Goal: Register for event/course

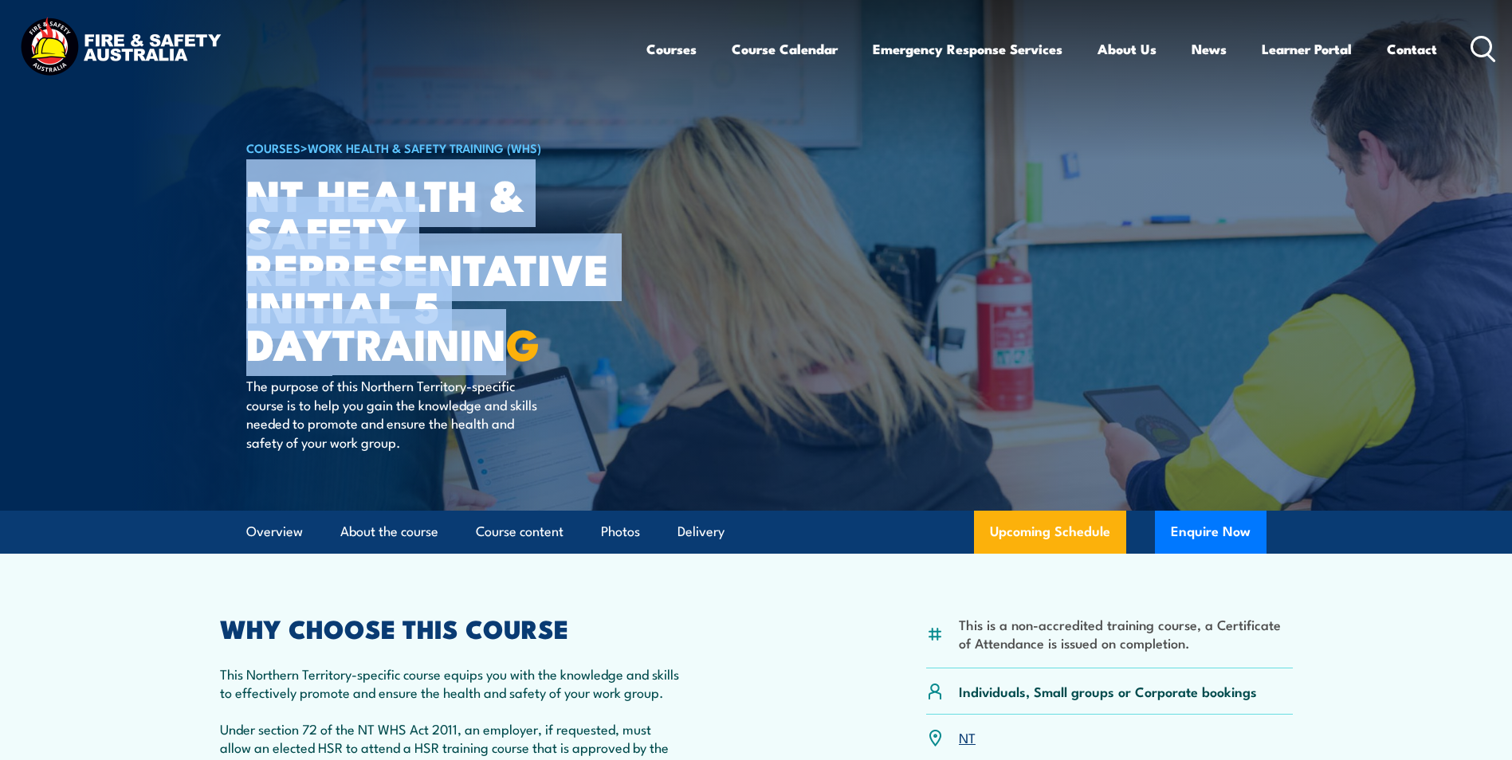
drag, startPoint x: 247, startPoint y: 186, endPoint x: 432, endPoint y: 321, distance: 228.7
click at [432, 321] on h1 "NT Health & Safety Representative Initial 5 Day TRAINING" at bounding box center [443, 268] width 394 height 186
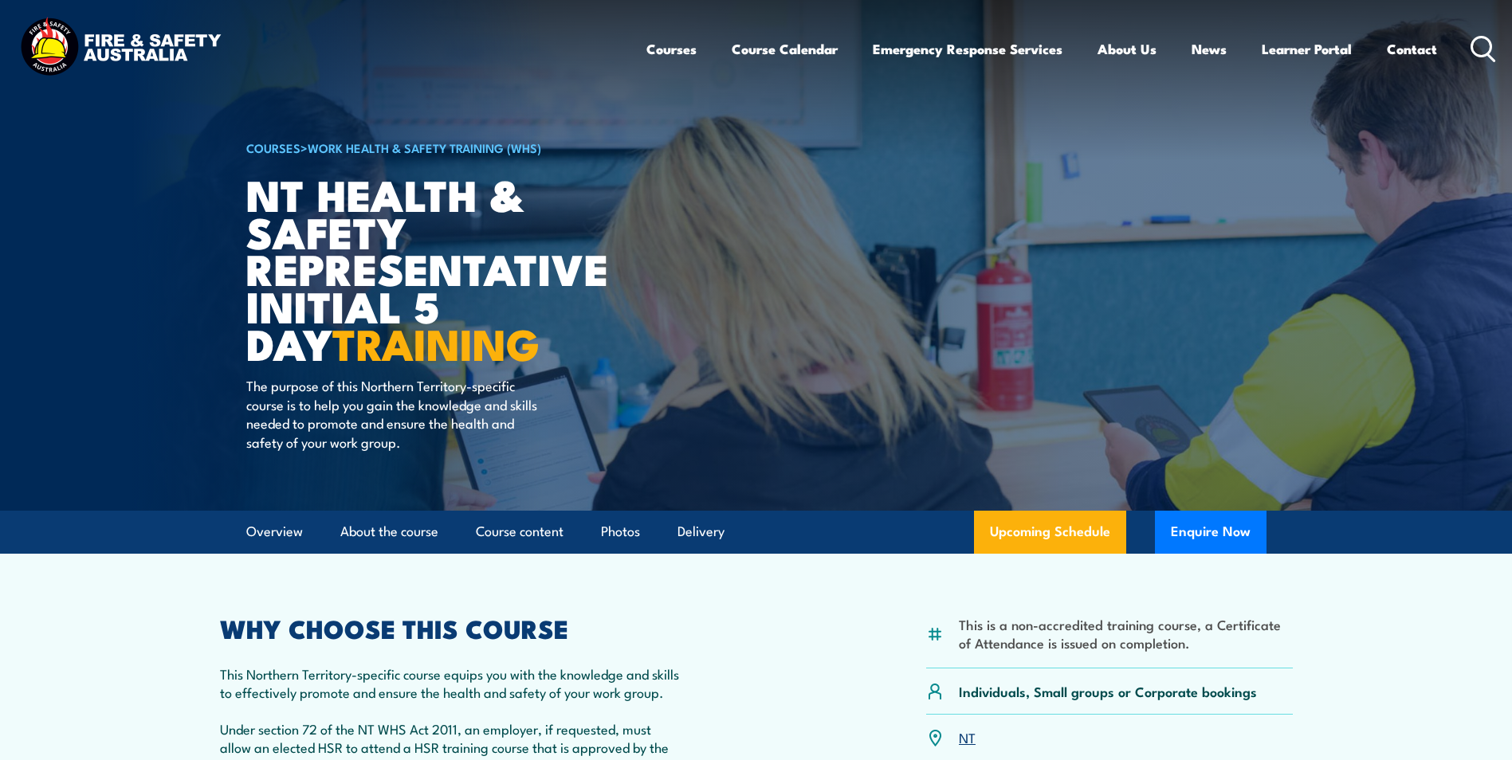
click at [139, 637] on section "This is a non-accredited training course, a Certificate of Attendance is issued…" at bounding box center [756, 765] width 1512 height 422
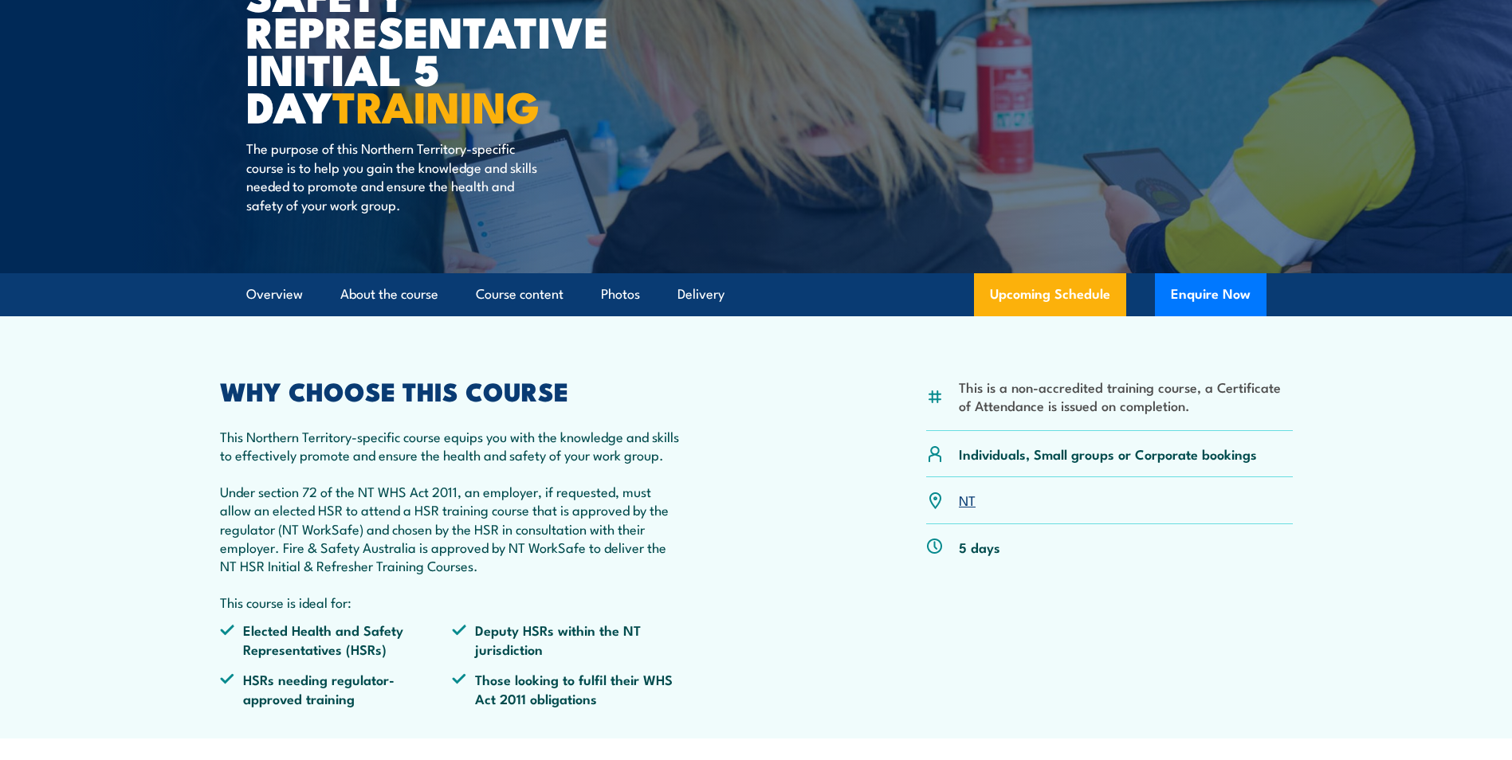
scroll to position [239, 0]
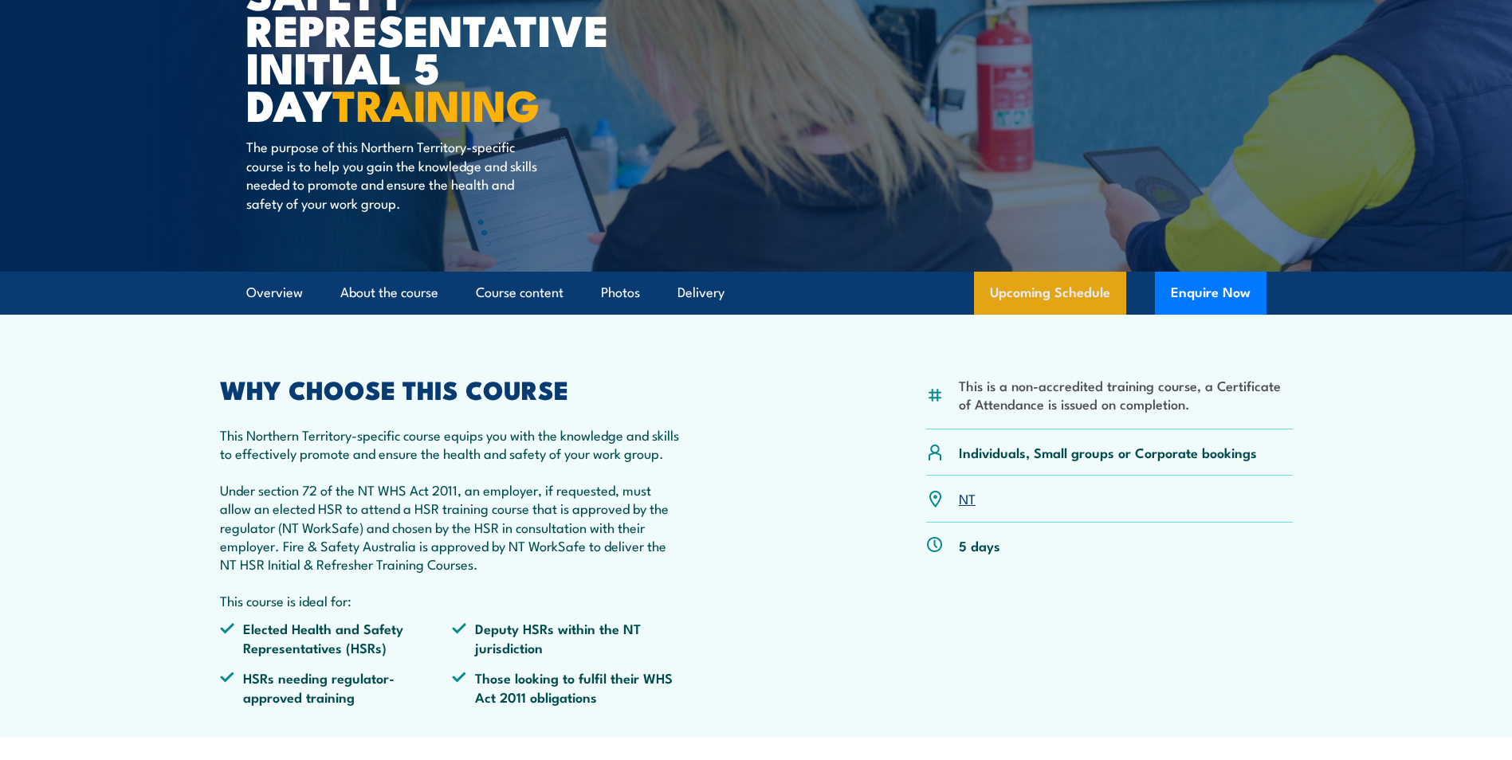
click at [1061, 281] on link "Upcoming Schedule" at bounding box center [1050, 293] width 152 height 43
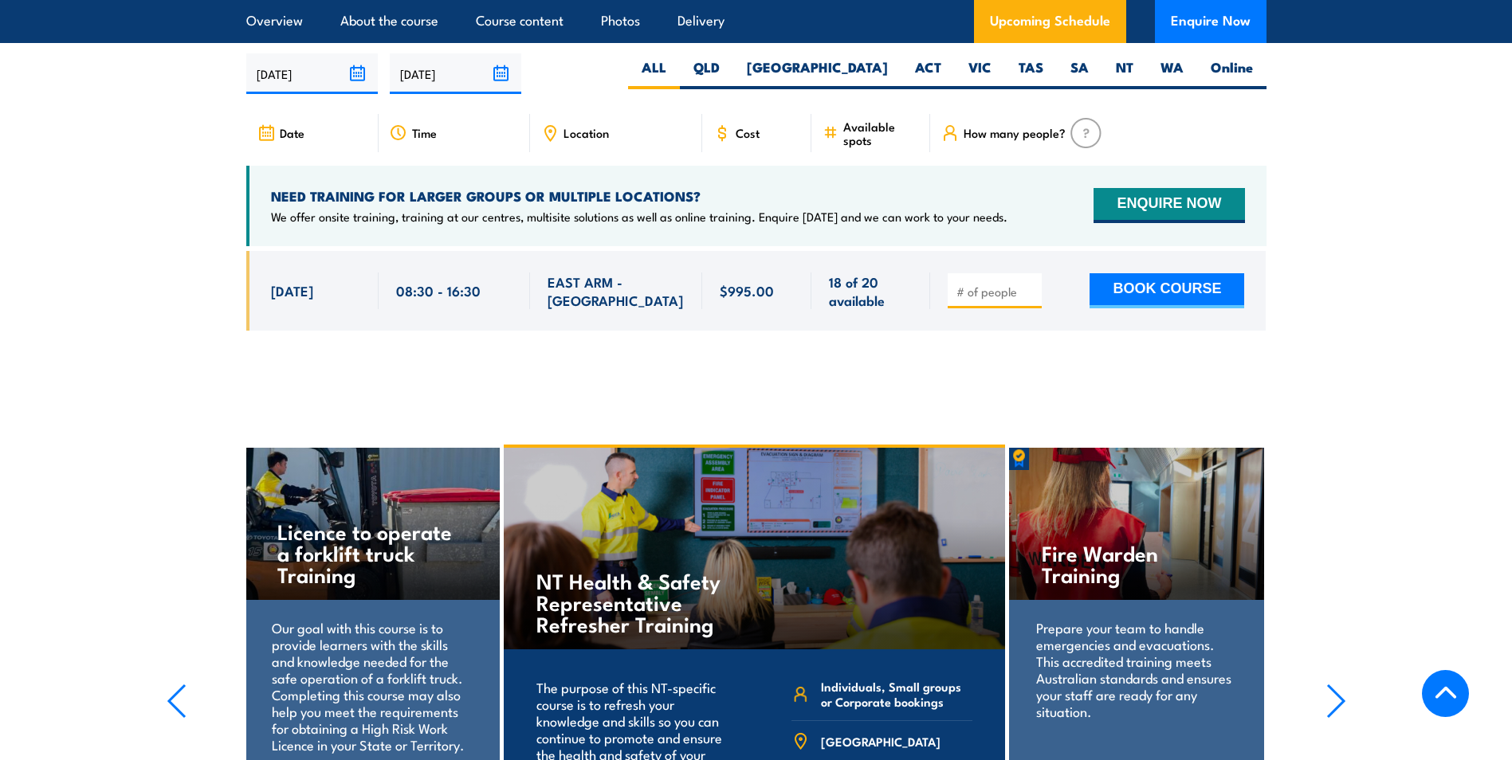
scroll to position [2567, 0]
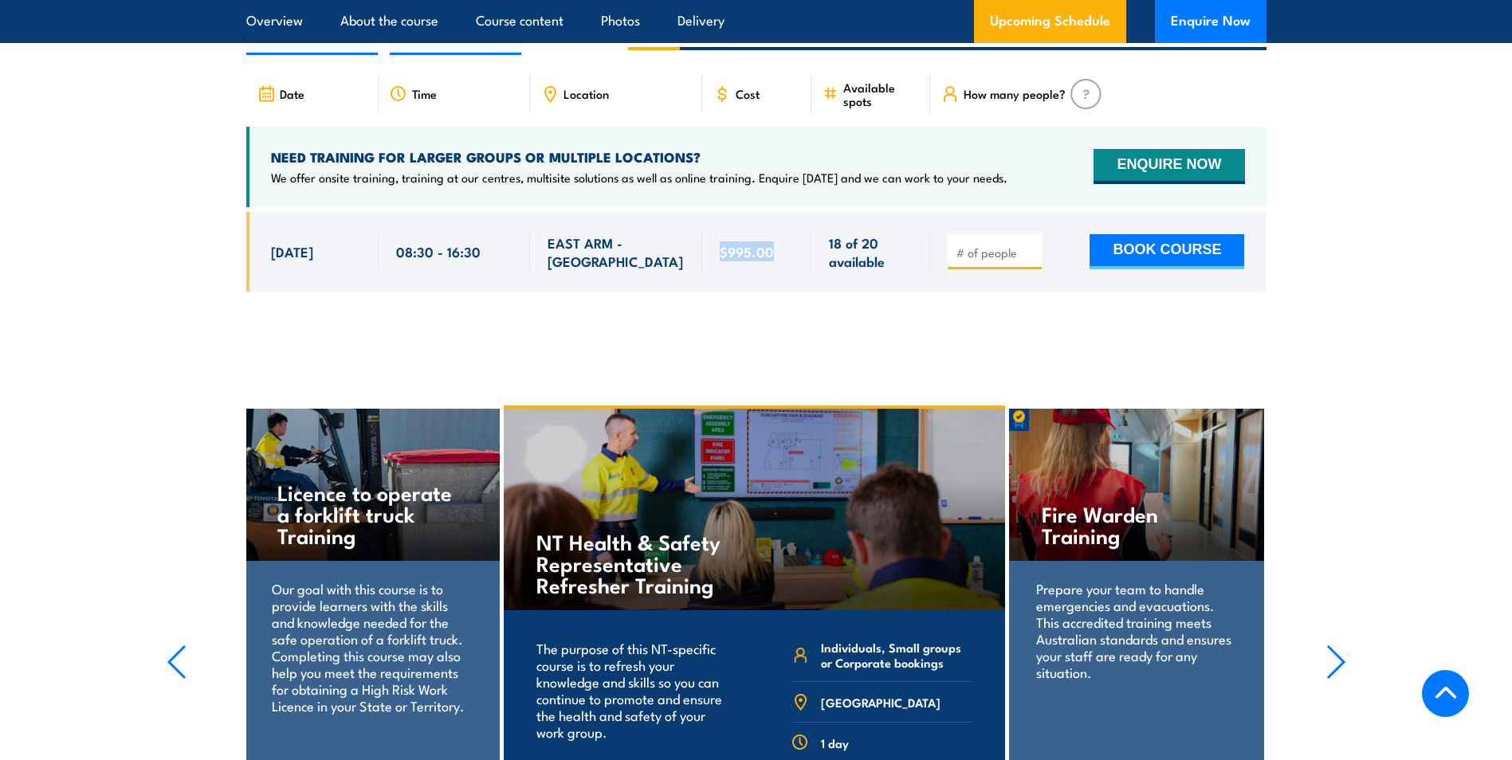
drag, startPoint x: 743, startPoint y: 228, endPoint x: 721, endPoint y: 228, distance: 21.5
click at [721, 233] on div "$995.00" at bounding box center [757, 251] width 75 height 37
drag, startPoint x: 721, startPoint y: 228, endPoint x: 834, endPoint y: 286, distance: 127.2
click at [826, 289] on div at bounding box center [756, 264] width 1020 height 104
drag, startPoint x: 473, startPoint y: 228, endPoint x: 378, endPoint y: 226, distance: 94.9
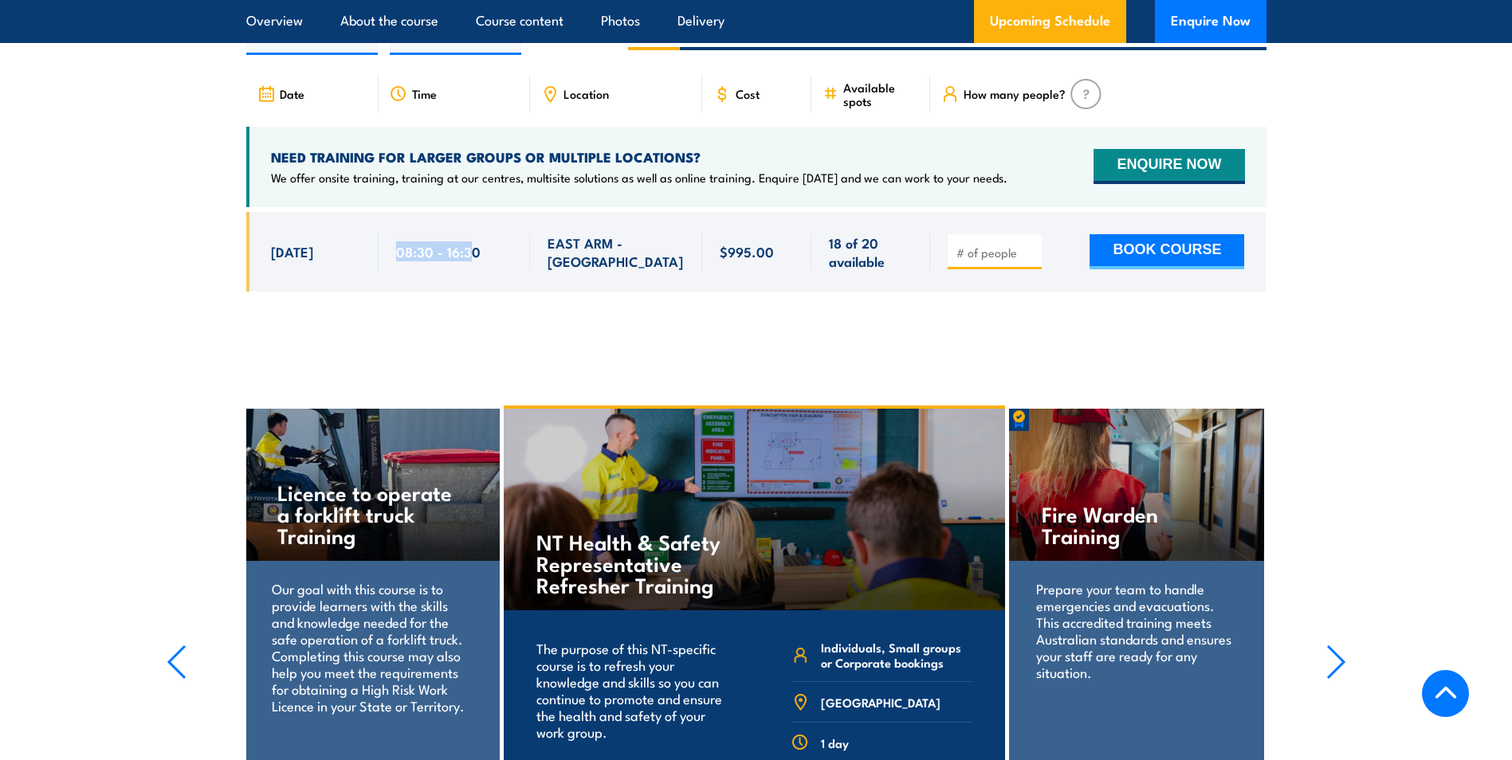
click at [378, 226] on div "08:30 - 16:30" at bounding box center [453, 252] width 151 height 80
drag, startPoint x: 378, startPoint y: 226, endPoint x: 349, endPoint y: 289, distance: 69.9
click at [349, 289] on div at bounding box center [756, 264] width 1020 height 104
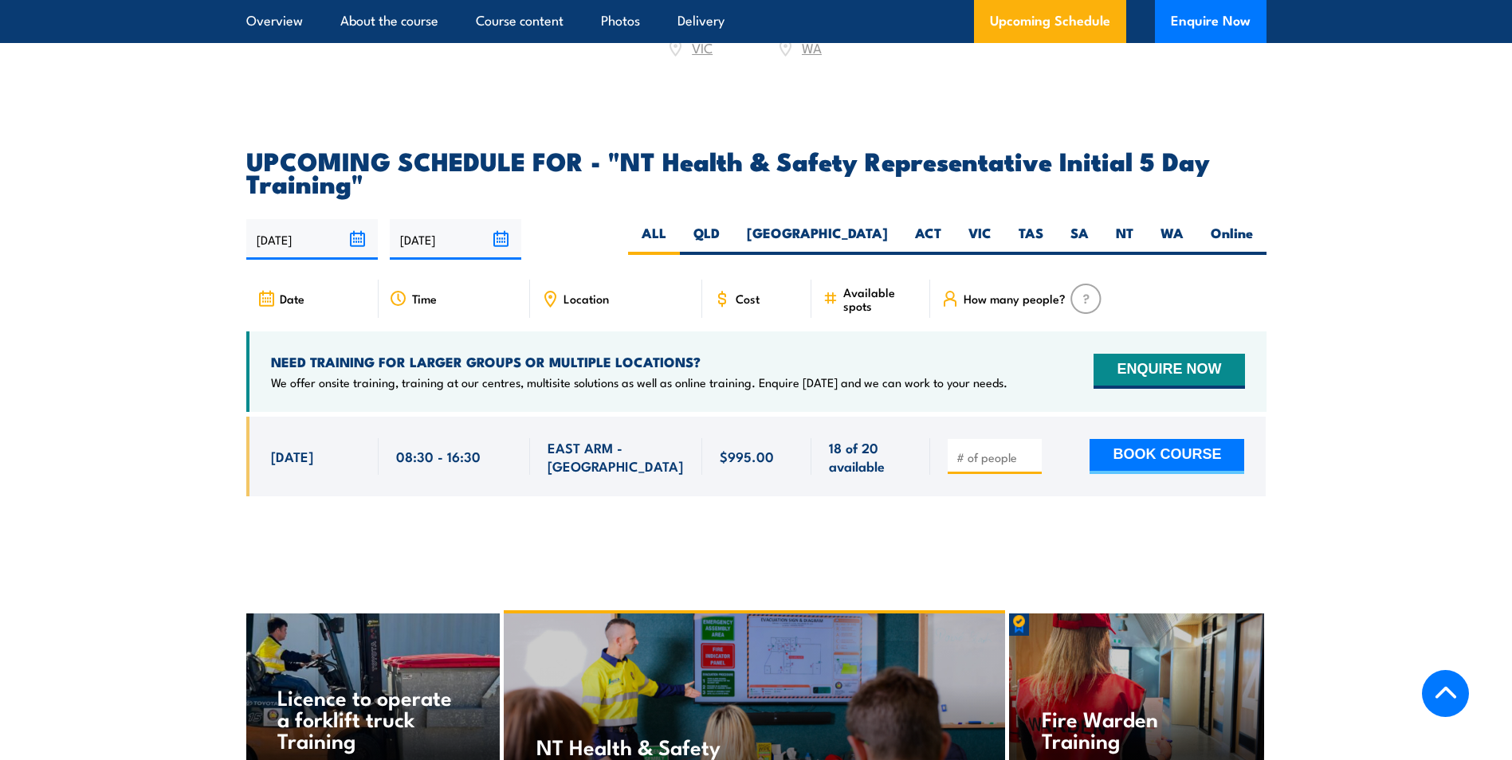
scroll to position [2328, 0]
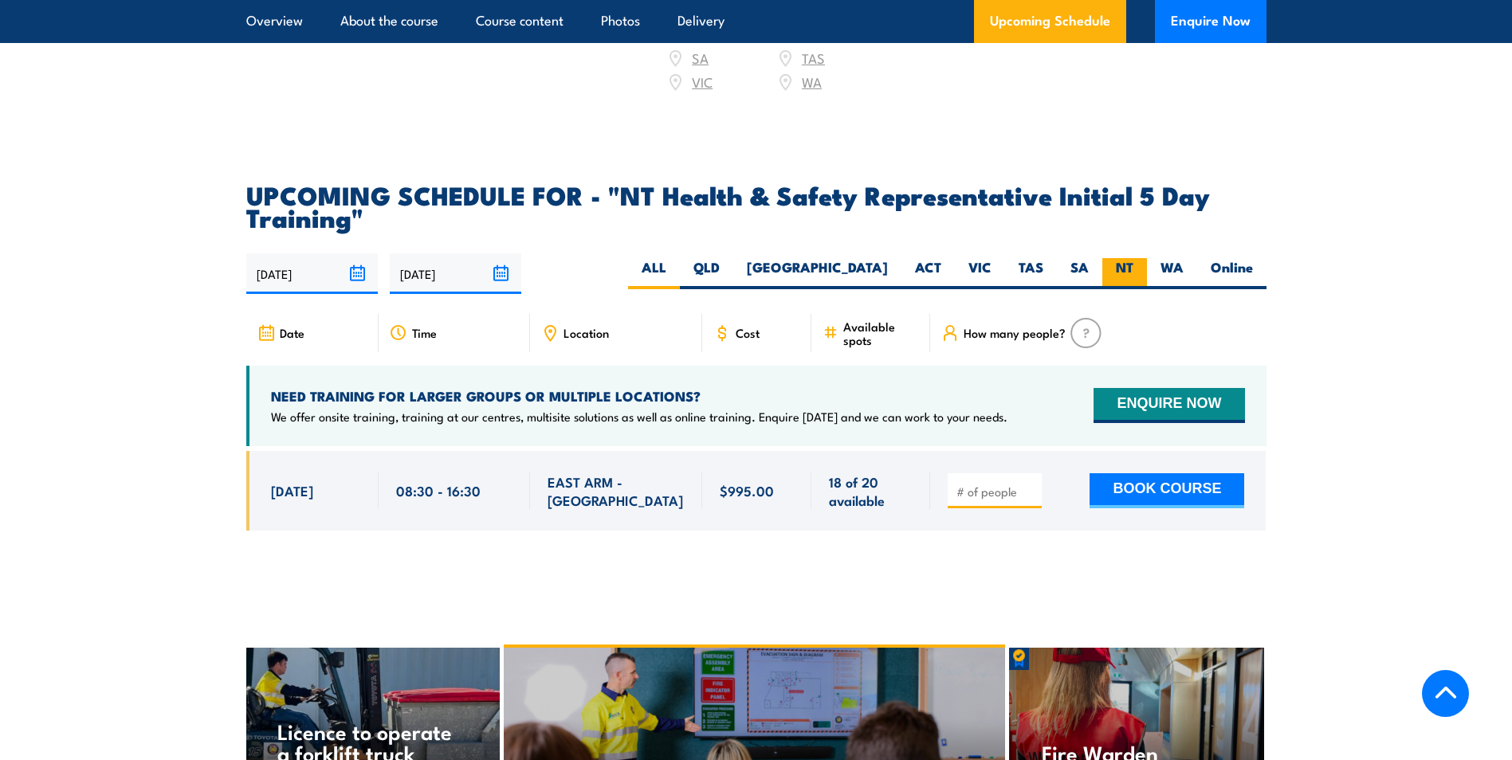
click at [1117, 258] on label "NT" at bounding box center [1124, 273] width 45 height 31
click at [1133, 258] on input "NT" at bounding box center [1138, 263] width 10 height 10
radio input "true"
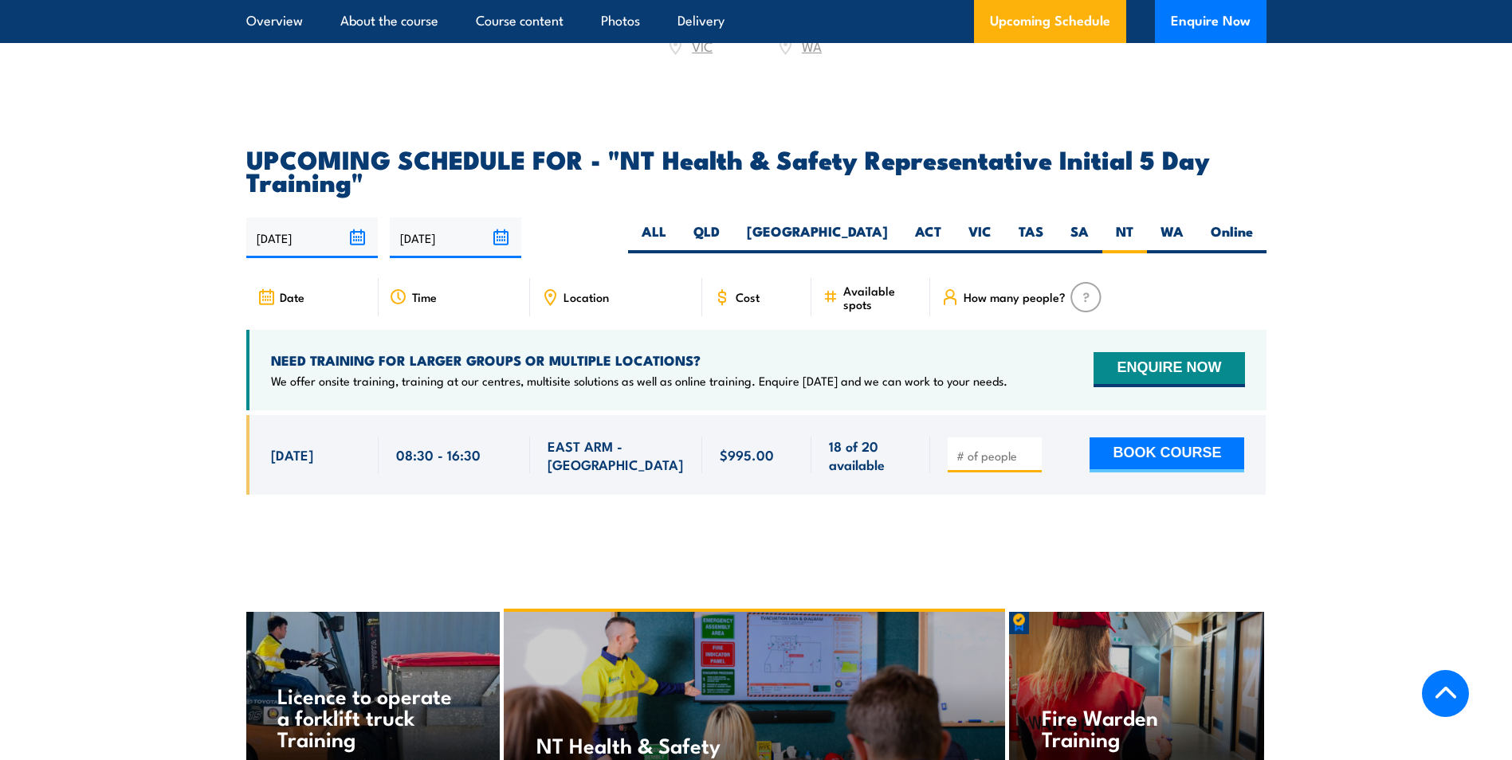
scroll to position [2328, 0]
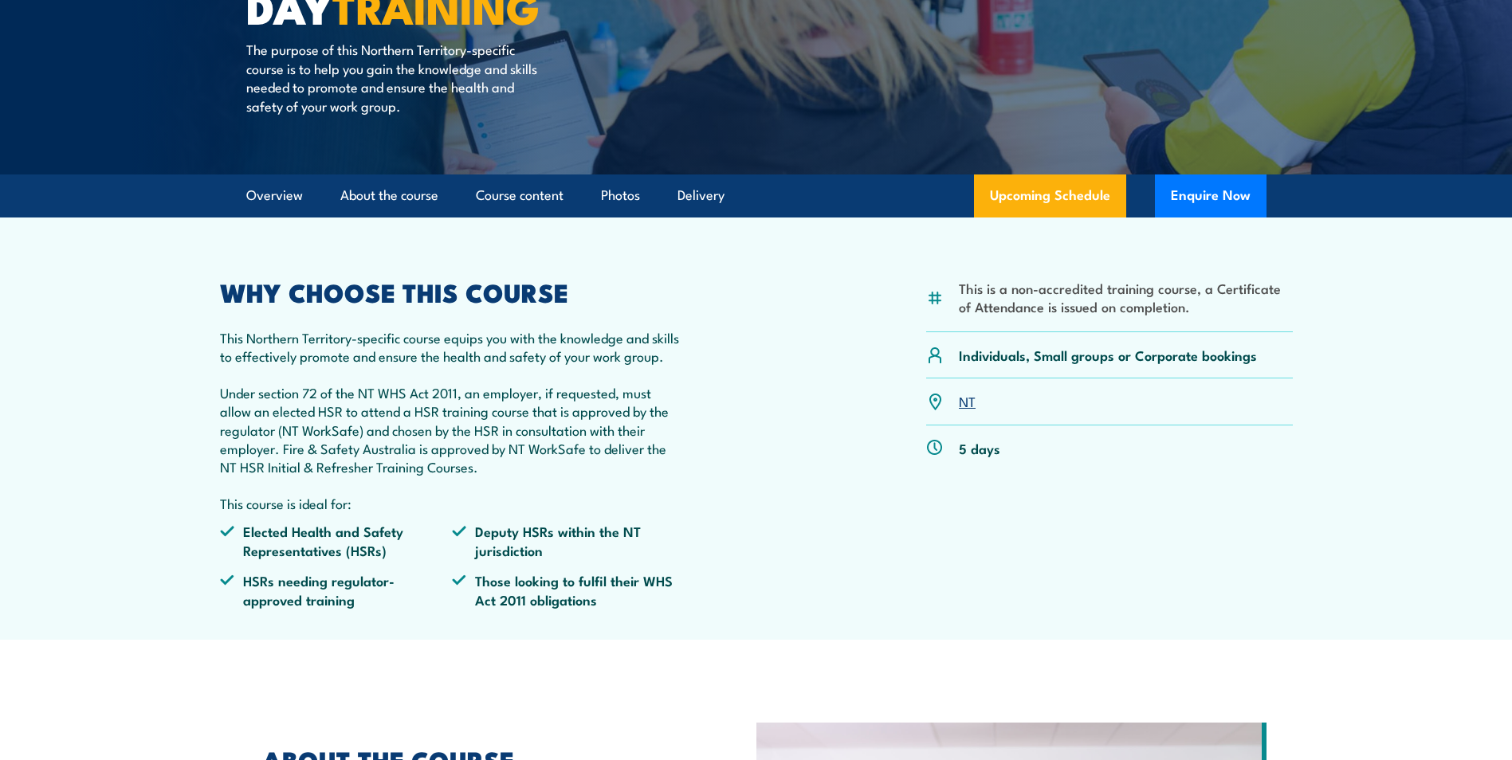
scroll to position [0, 0]
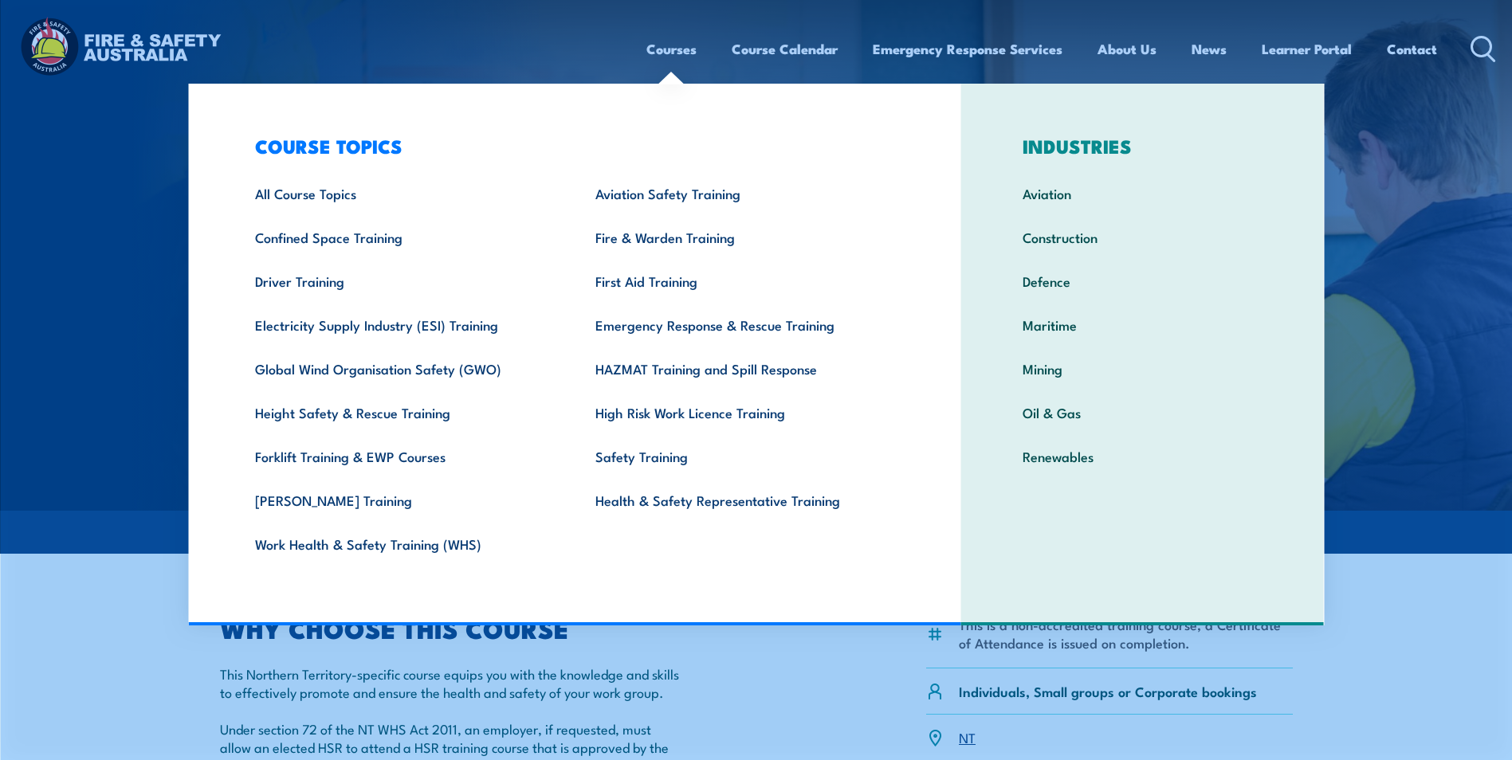
click at [620, 45] on div "Courses Course Calendar Emergency Response Services Services Overview Emergency…" at bounding box center [756, 48] width 1480 height 69
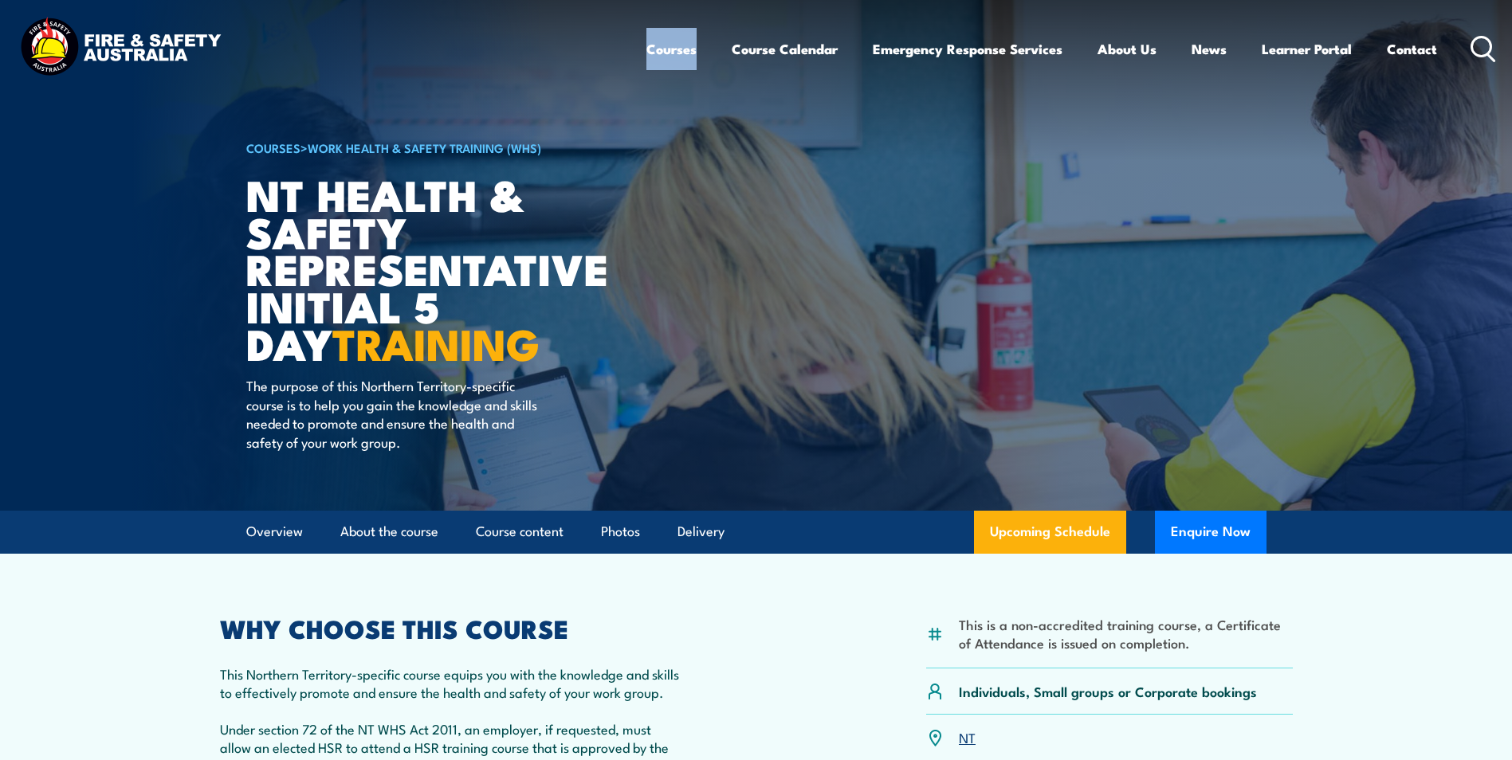
drag, startPoint x: 620, startPoint y: 45, endPoint x: 608, endPoint y: 37, distance: 14.4
click at [608, 37] on div "Courses Course Calendar Emergency Response Services Services Overview Emergency…" at bounding box center [756, 48] width 1480 height 69
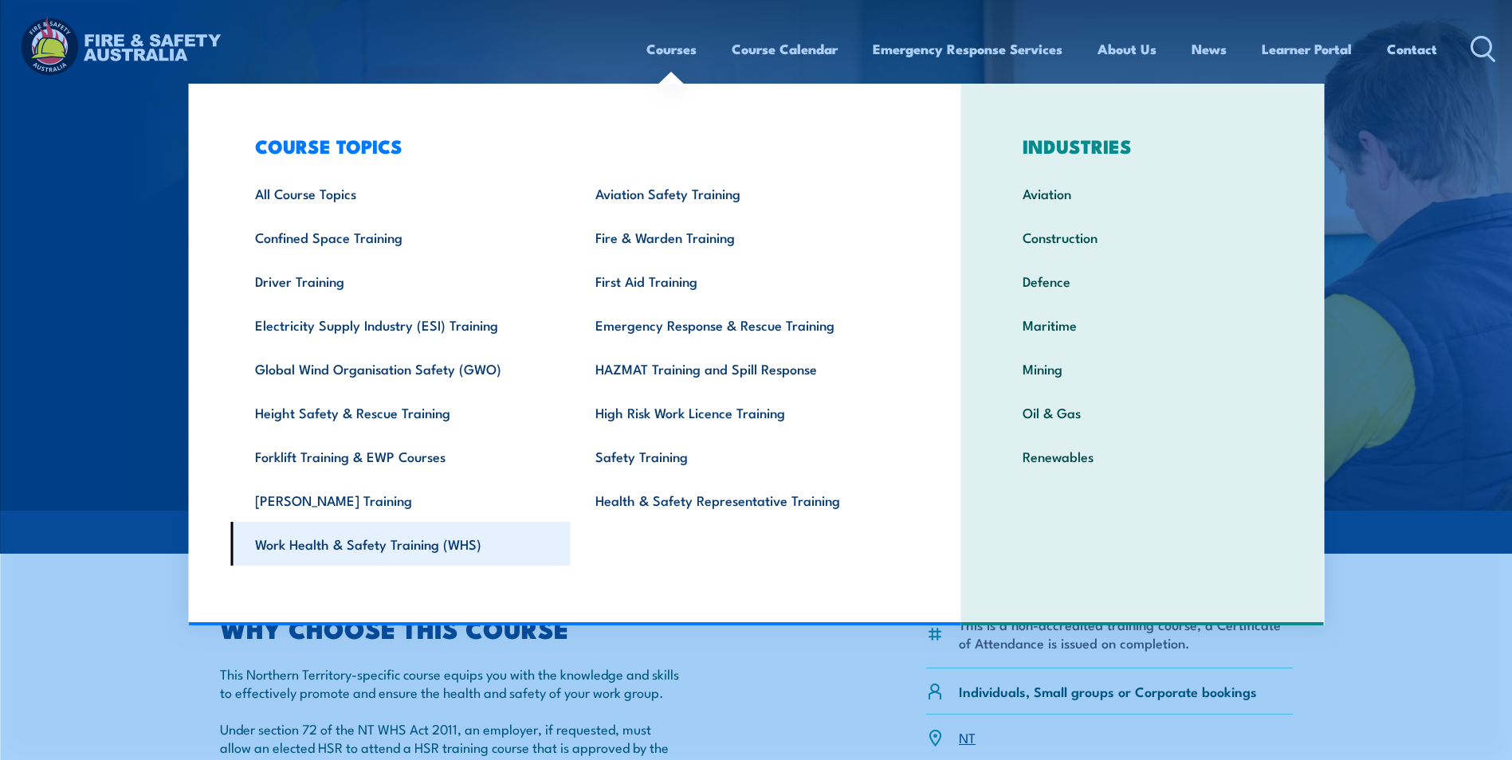
click at [465, 548] on link "Work Health & Safety Training (WHS)" at bounding box center [400, 544] width 340 height 44
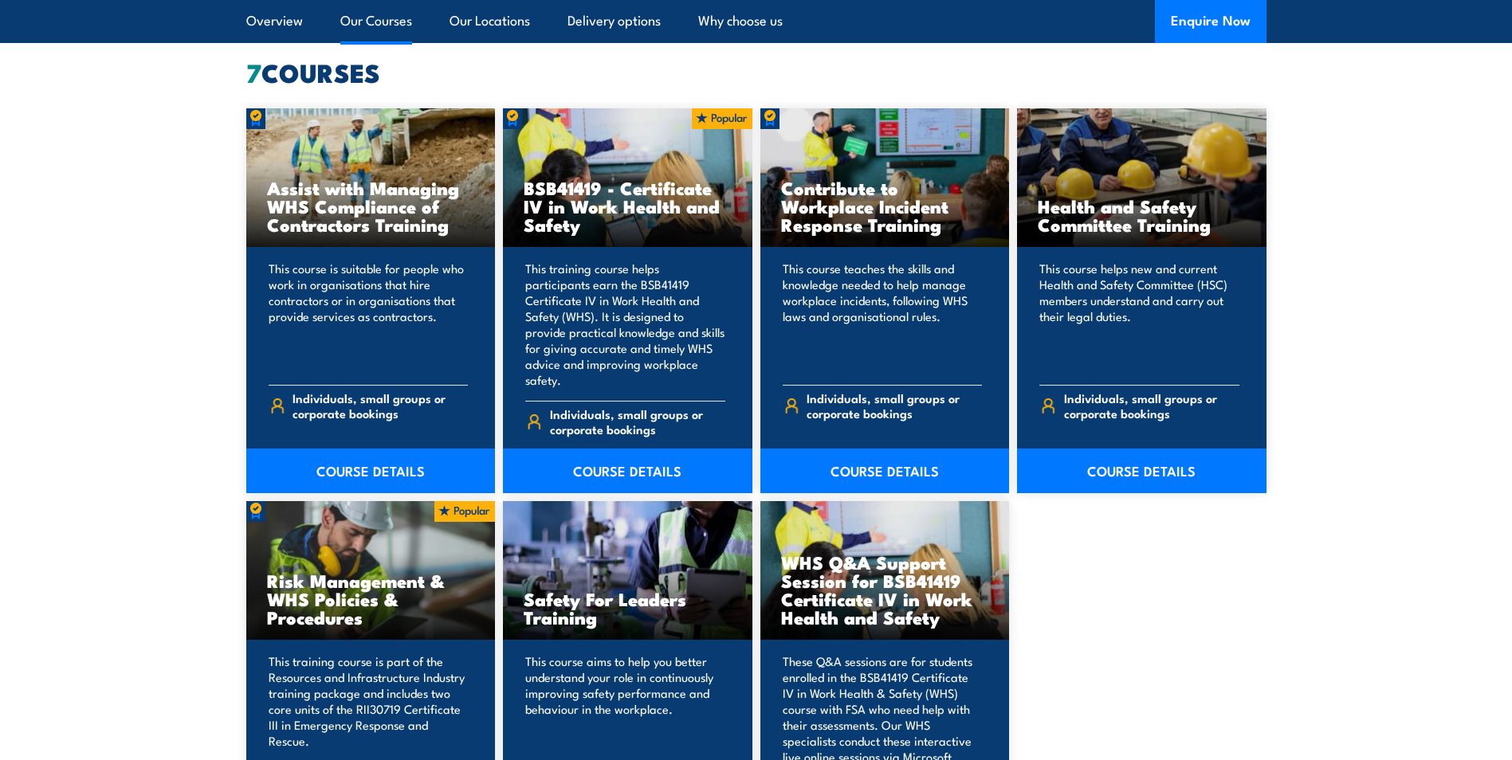
scroll to position [1275, 0]
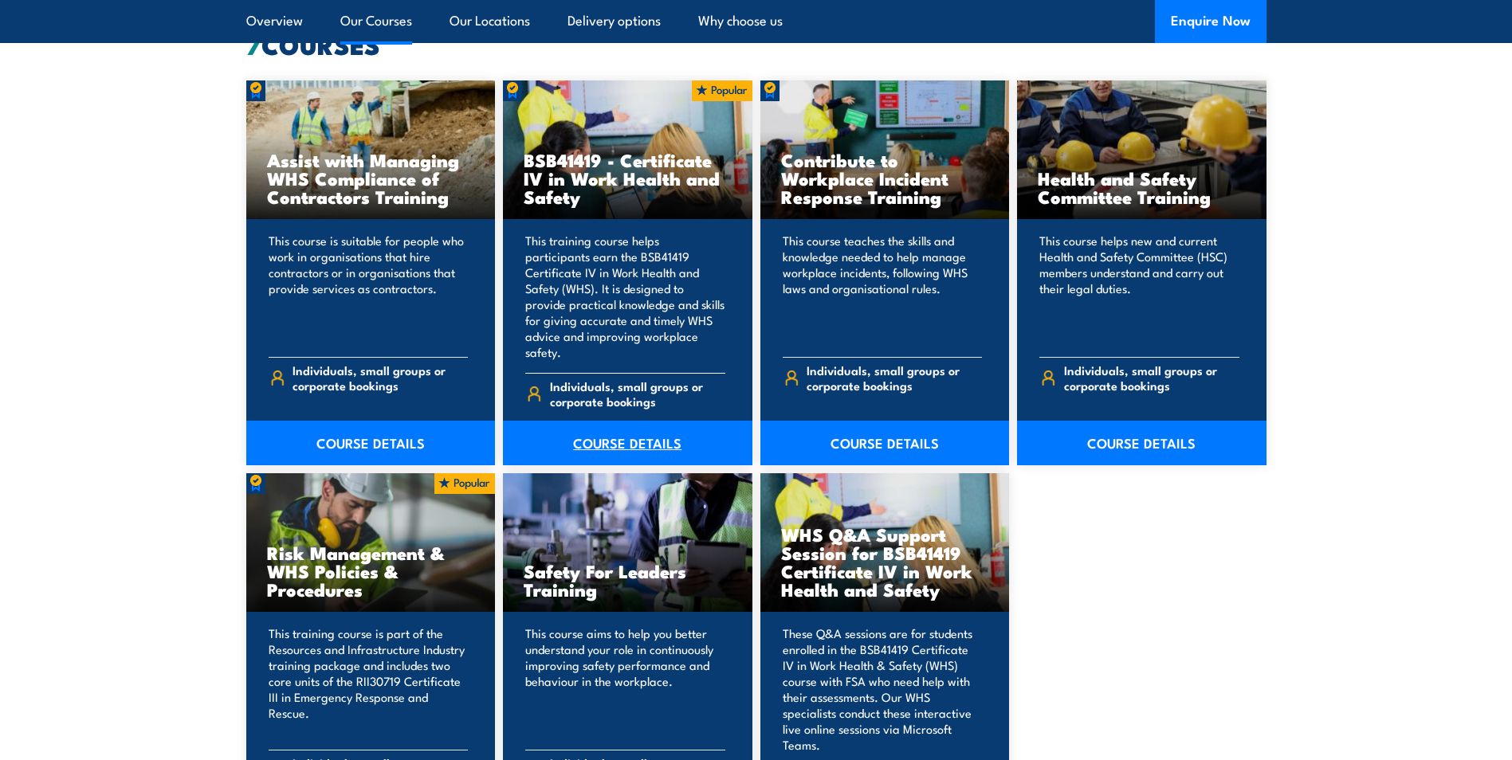
drag, startPoint x: 618, startPoint y: 435, endPoint x: 610, endPoint y: 417, distance: 20.3
click at [618, 435] on link "COURSE DETAILS" at bounding box center [627, 443] width 249 height 45
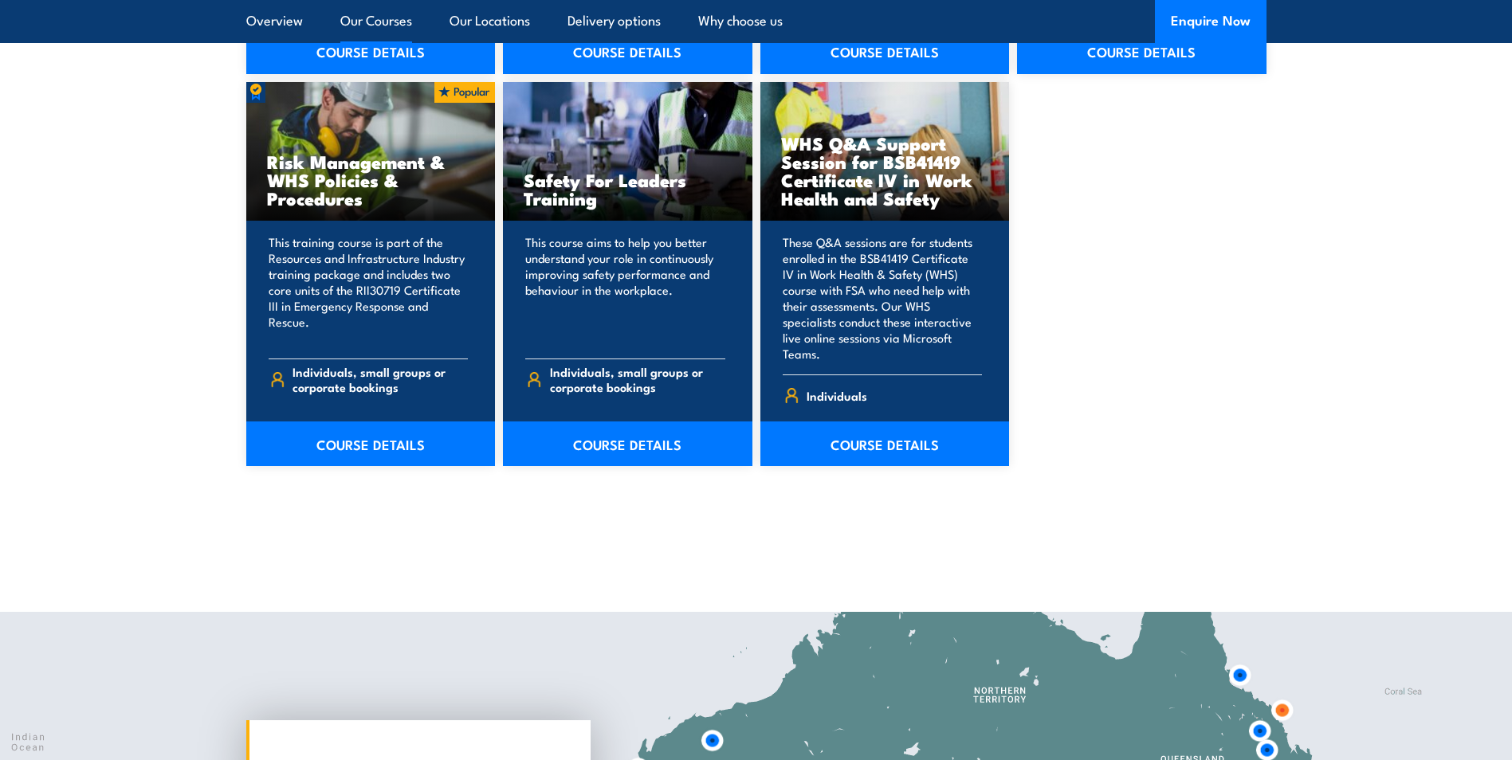
scroll to position [1753, 0]
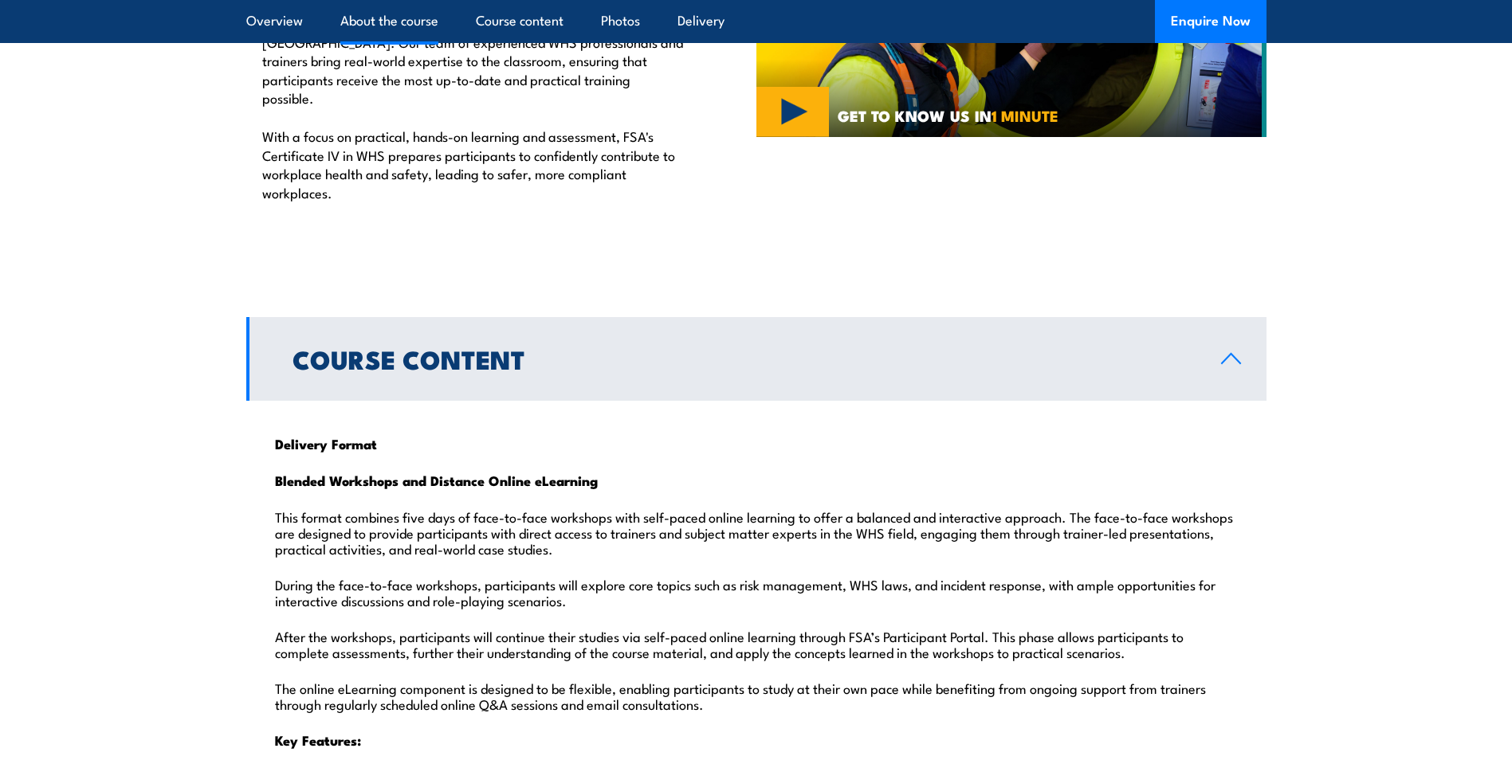
scroll to position [1275, 0]
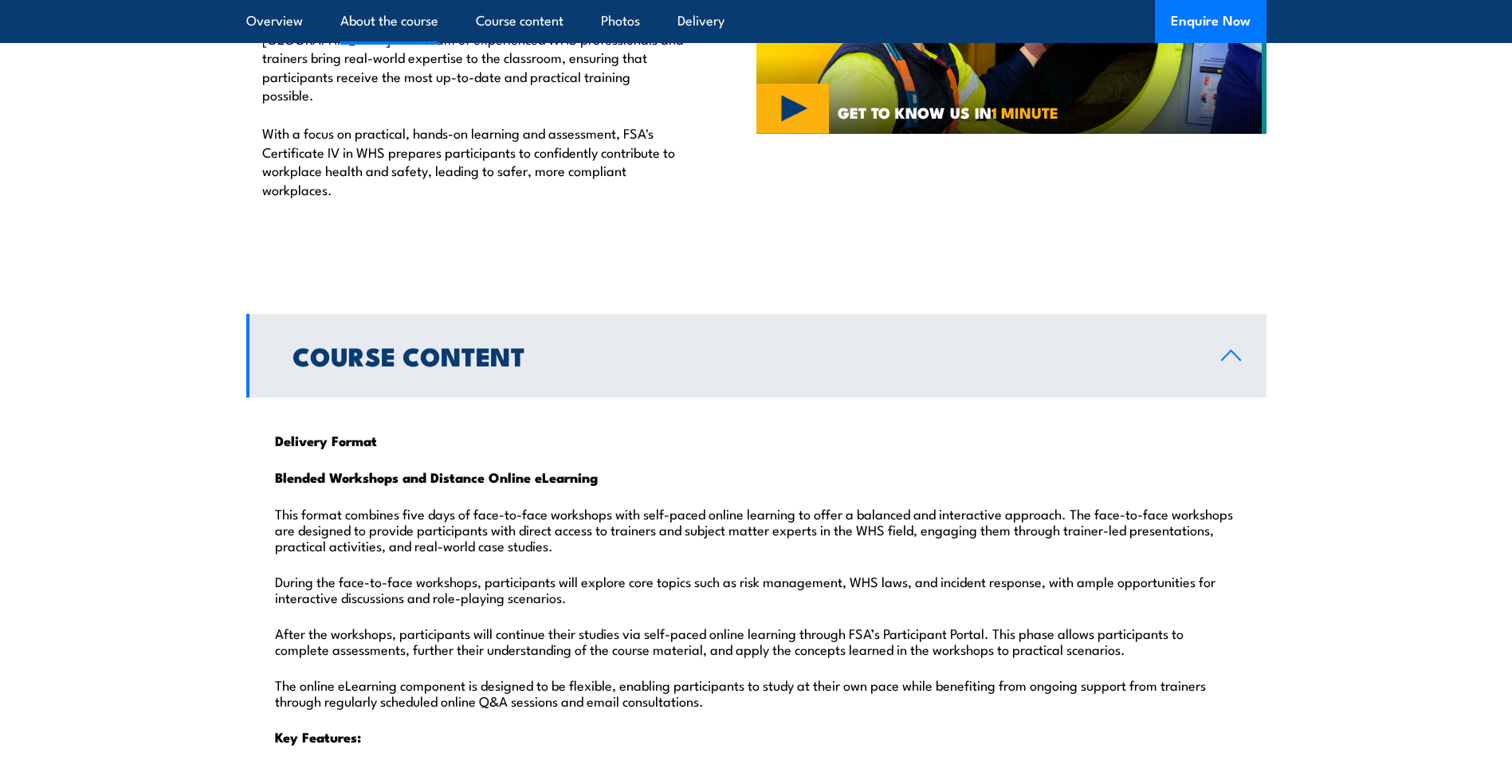
click at [462, 344] on h2 "Course Content" at bounding box center [743, 355] width 903 height 22
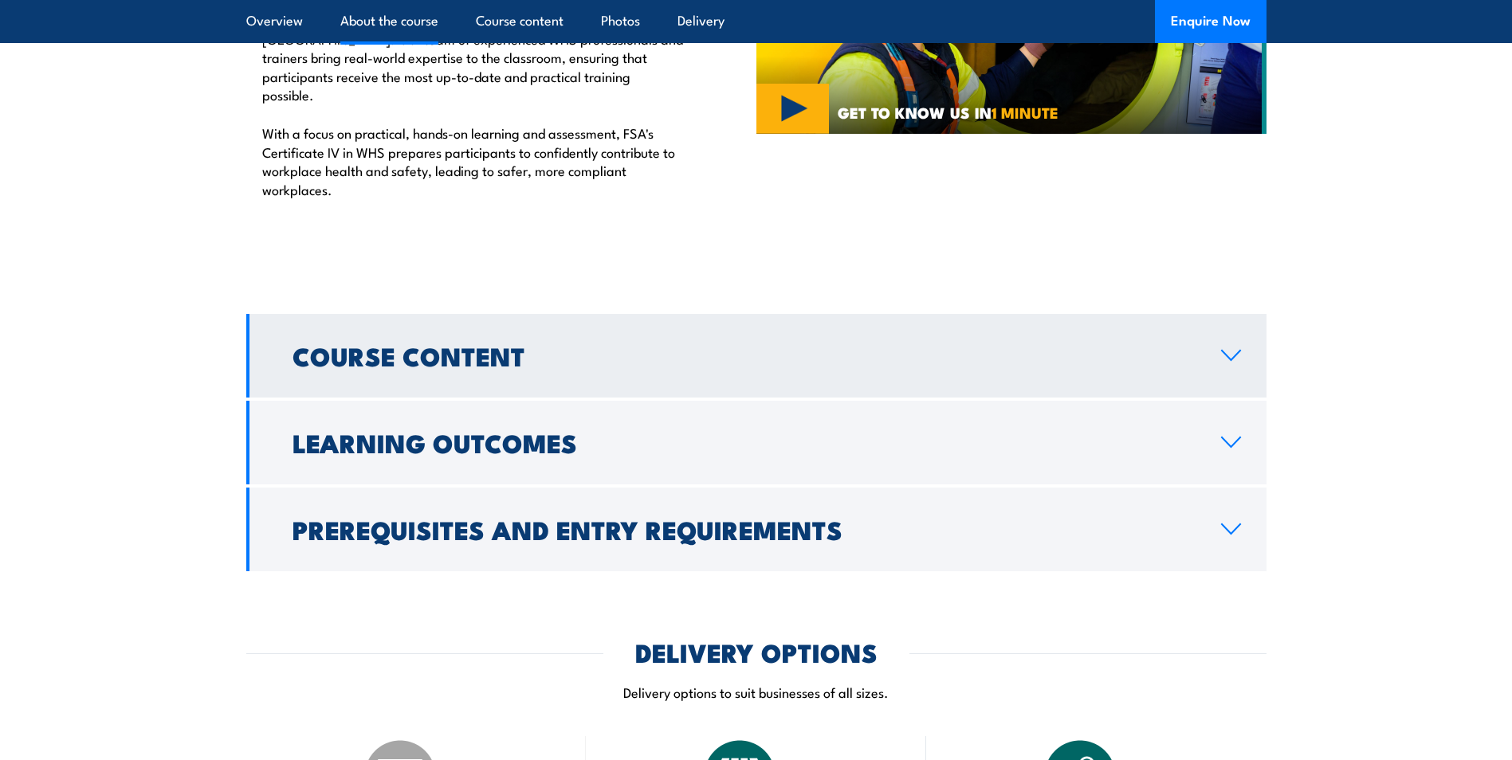
click at [462, 344] on h2 "Course Content" at bounding box center [743, 355] width 903 height 22
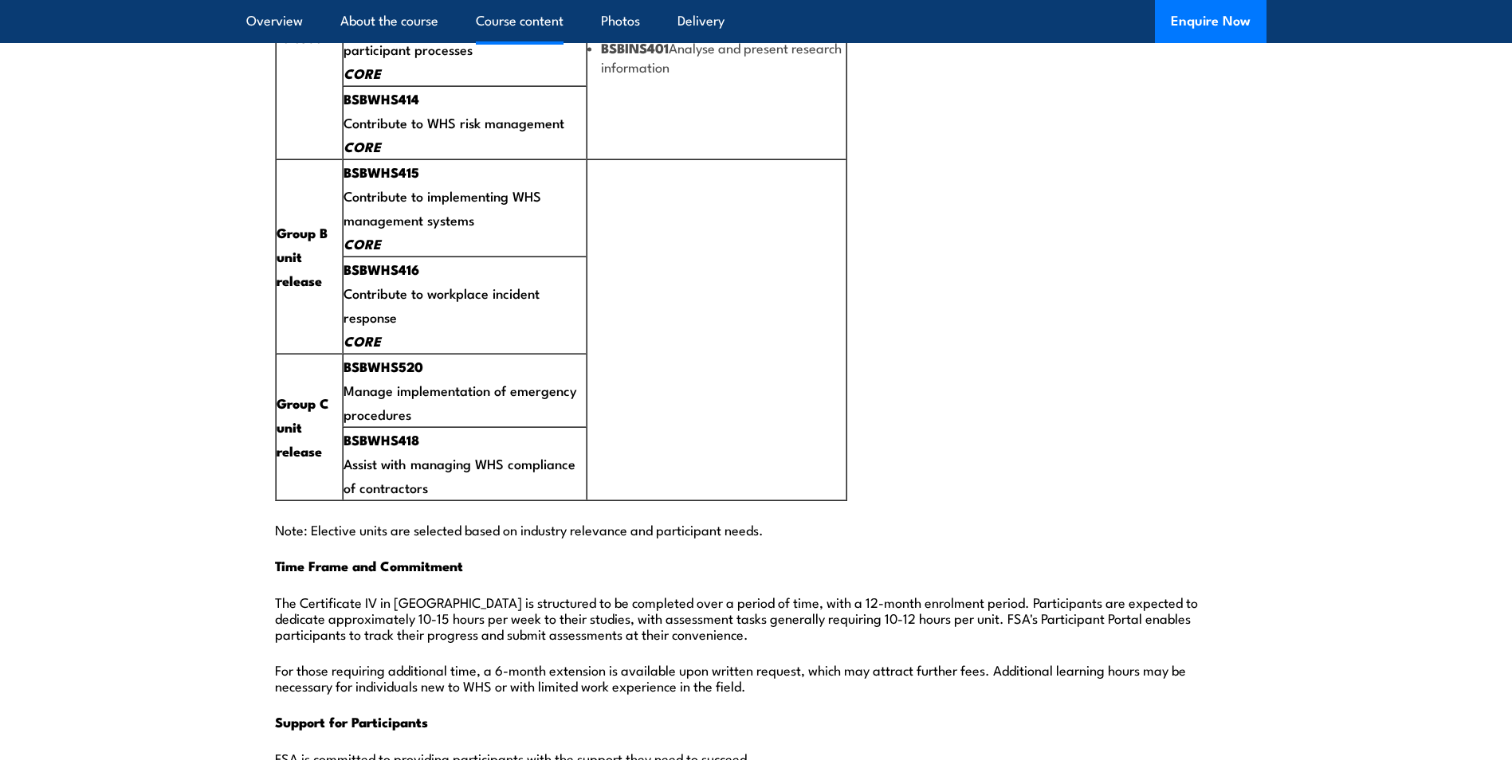
scroll to position [3506, 0]
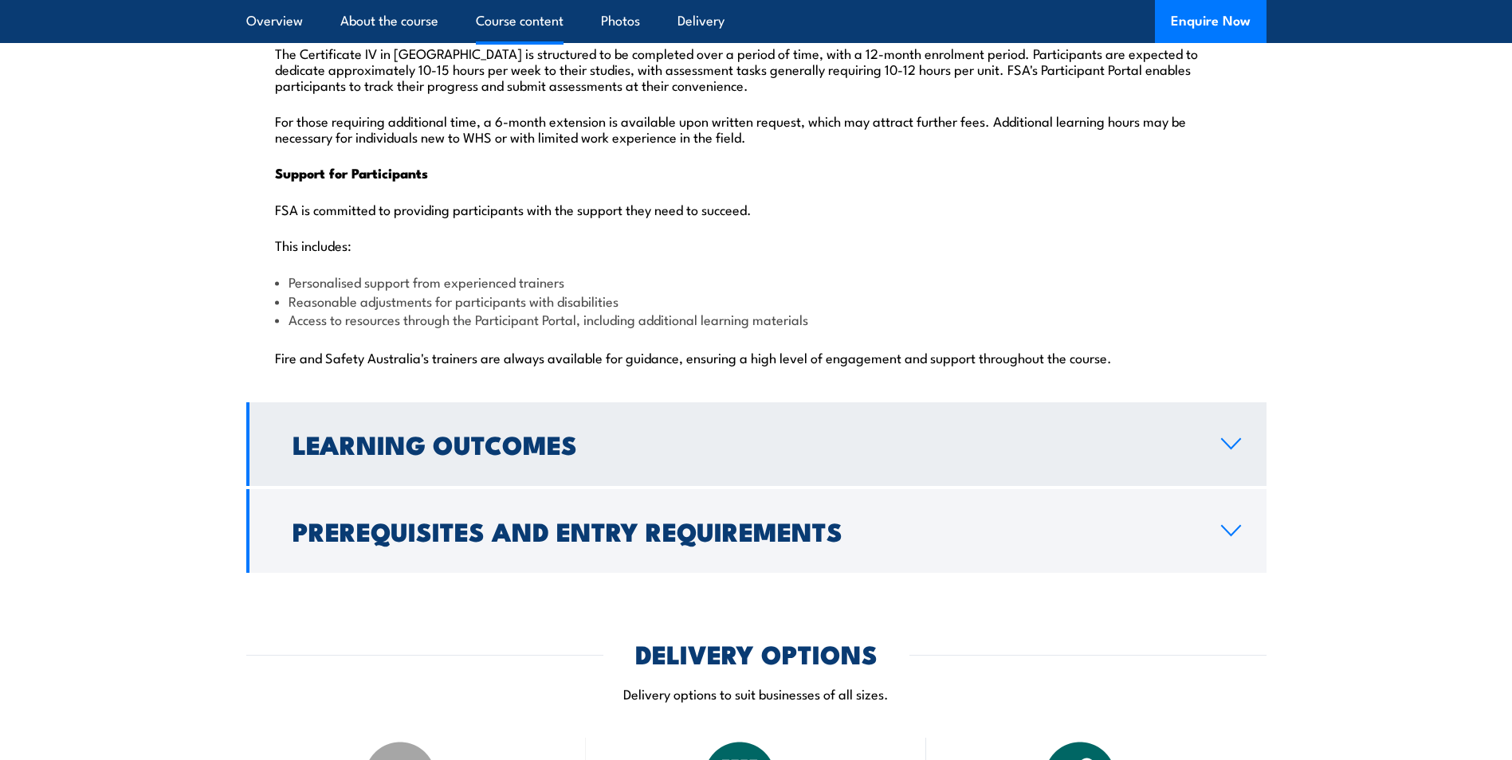
click at [450, 433] on h2 "Learning Outcomes" at bounding box center [743, 444] width 903 height 22
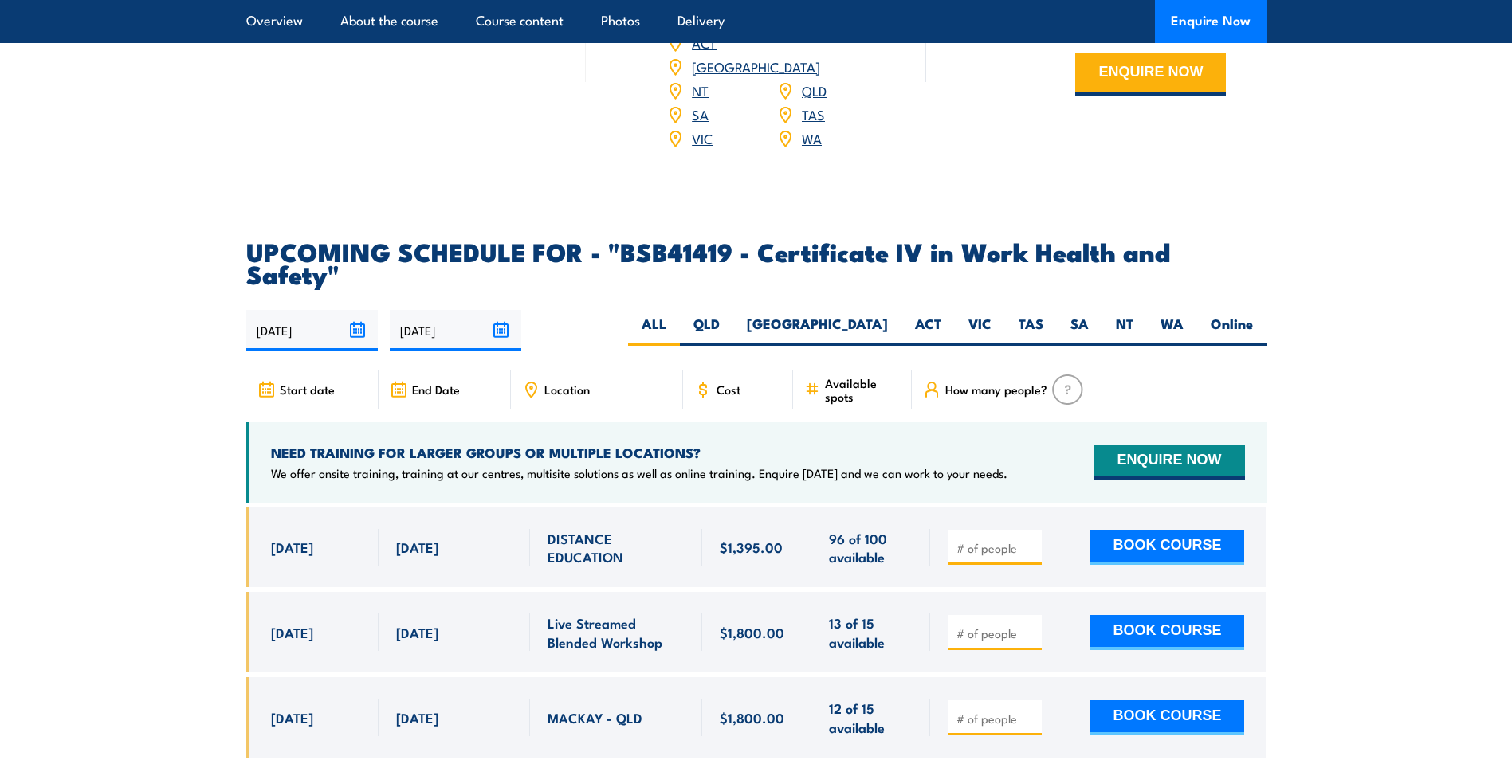
scroll to position [3251, 0]
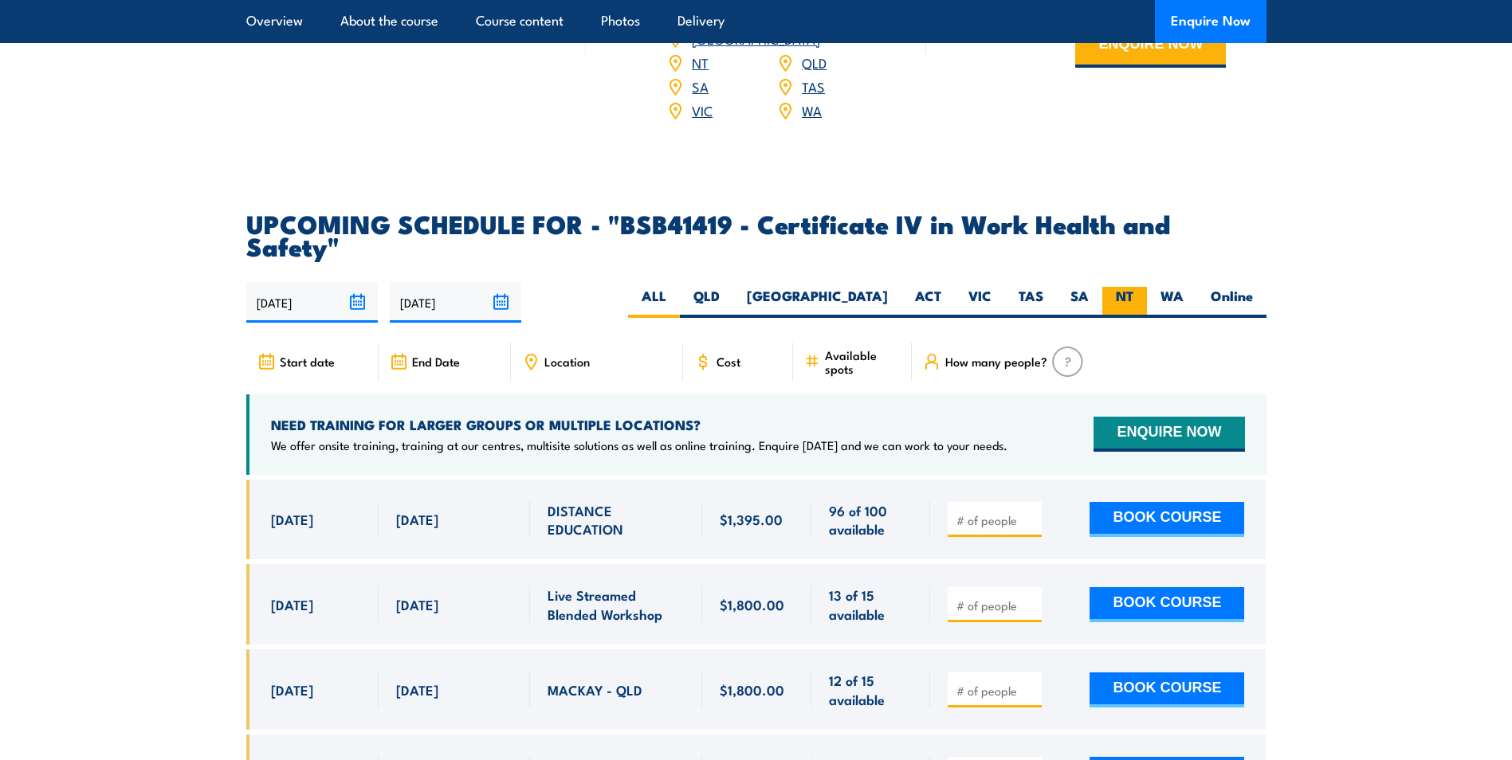
click at [1116, 287] on label "NT" at bounding box center [1124, 302] width 45 height 31
click at [1133, 287] on input "NT" at bounding box center [1138, 292] width 10 height 10
radio input "true"
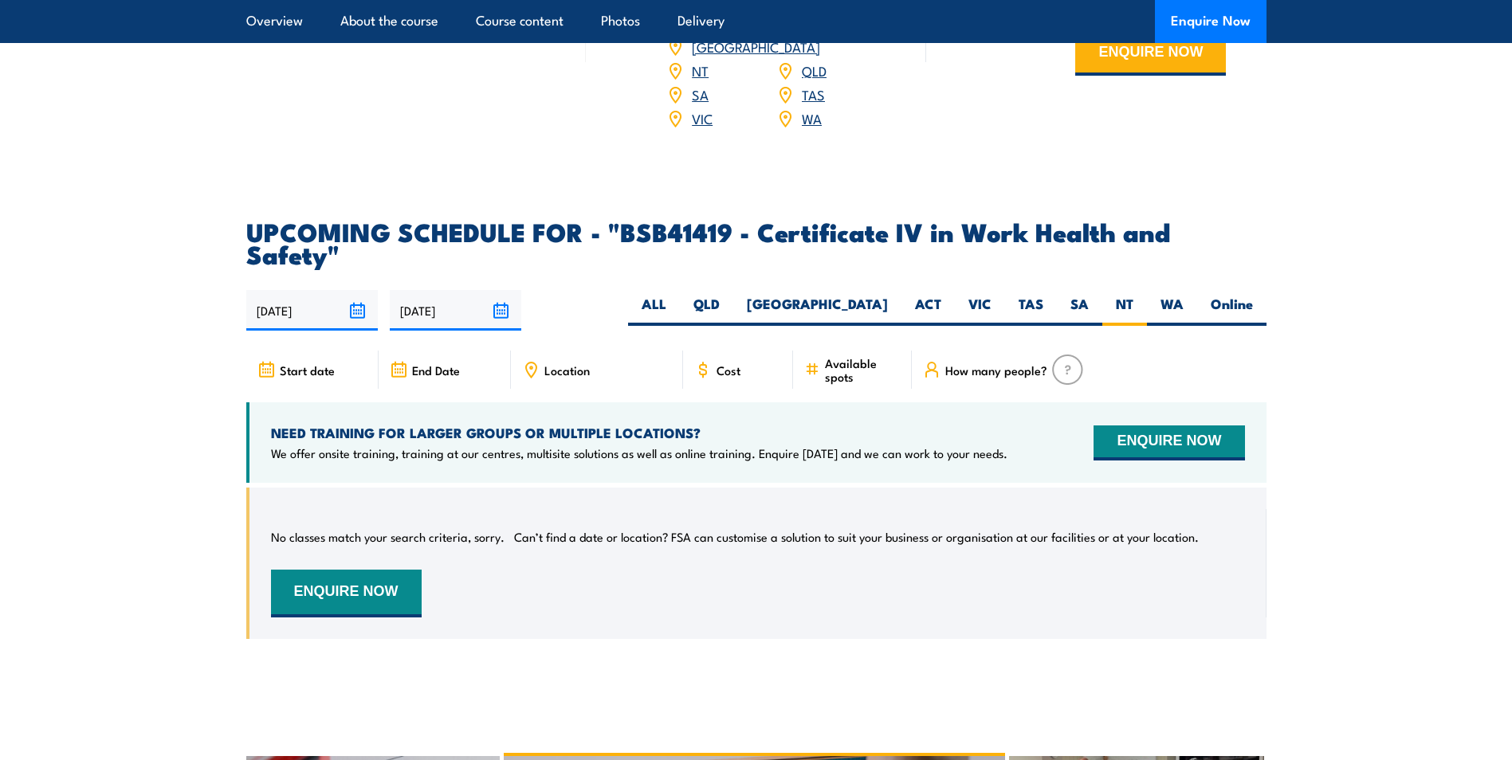
scroll to position [4961, 0]
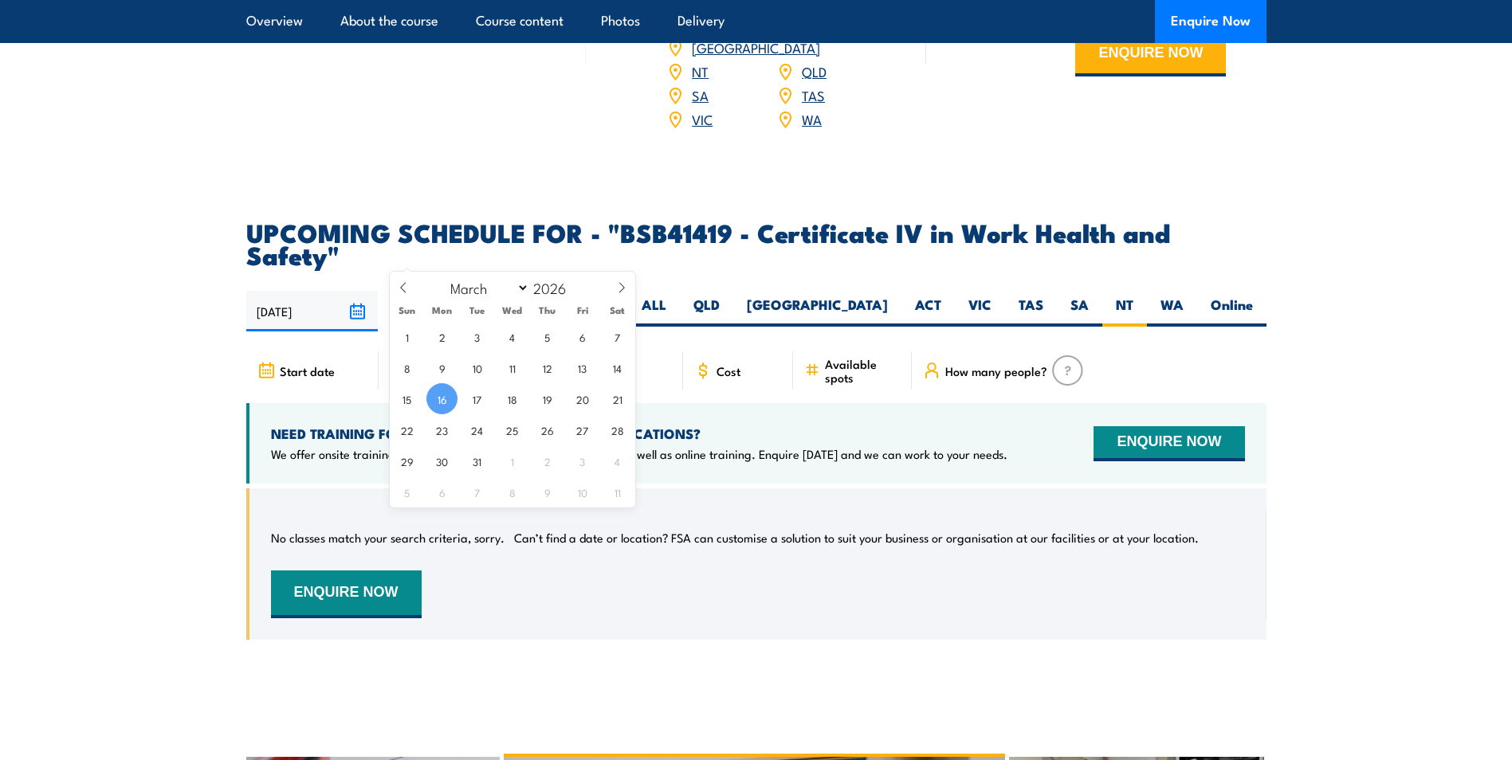
click at [506, 291] on input "[DATE]" at bounding box center [455, 311] width 131 height 41
click at [624, 287] on icon at bounding box center [621, 287] width 11 height 11
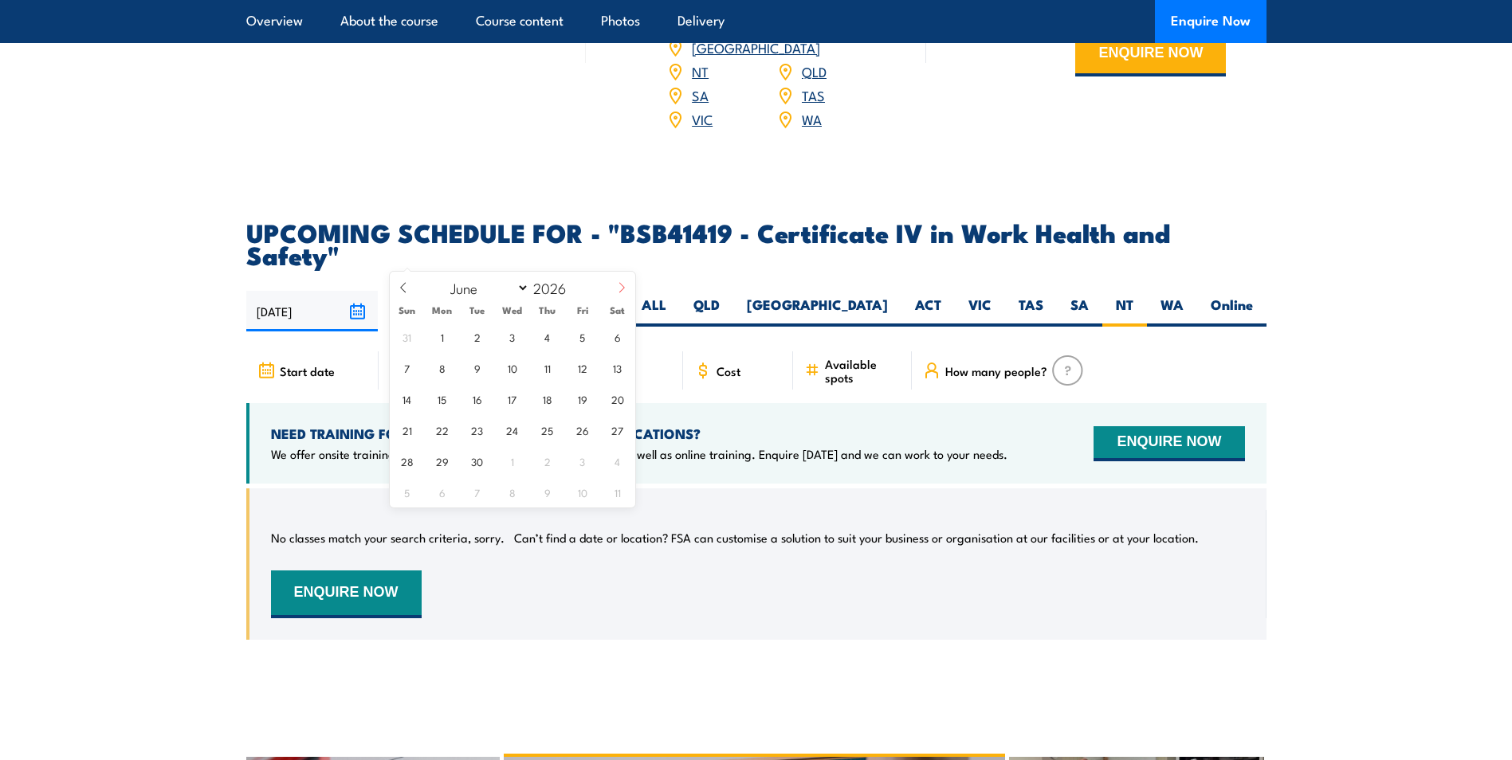
select select "6"
click at [586, 455] on span "31" at bounding box center [582, 460] width 31 height 31
type input "[DATE]"
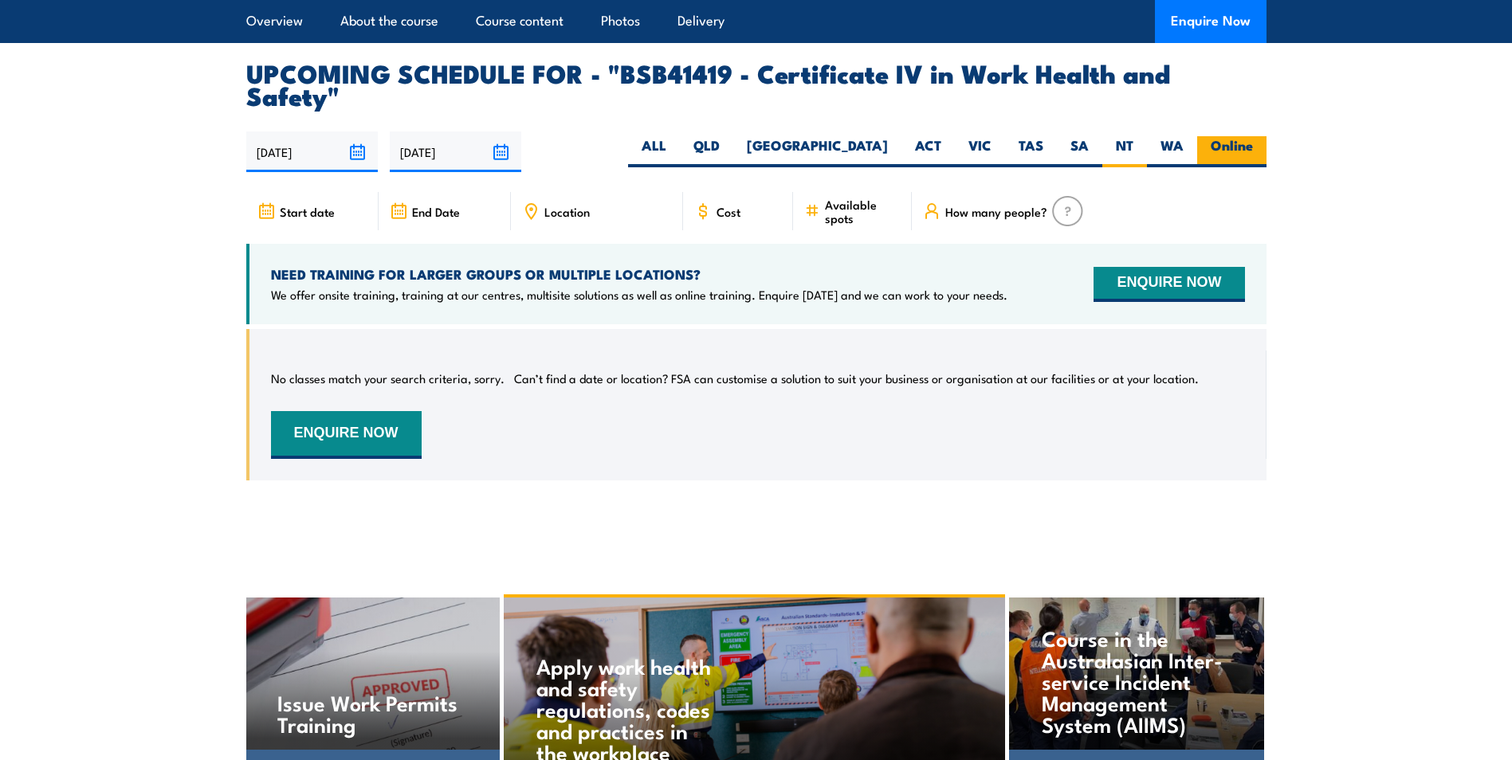
click at [1247, 136] on label "Online" at bounding box center [1231, 151] width 69 height 31
click at [1253, 136] on input "Online" at bounding box center [1258, 141] width 10 height 10
radio input "true"
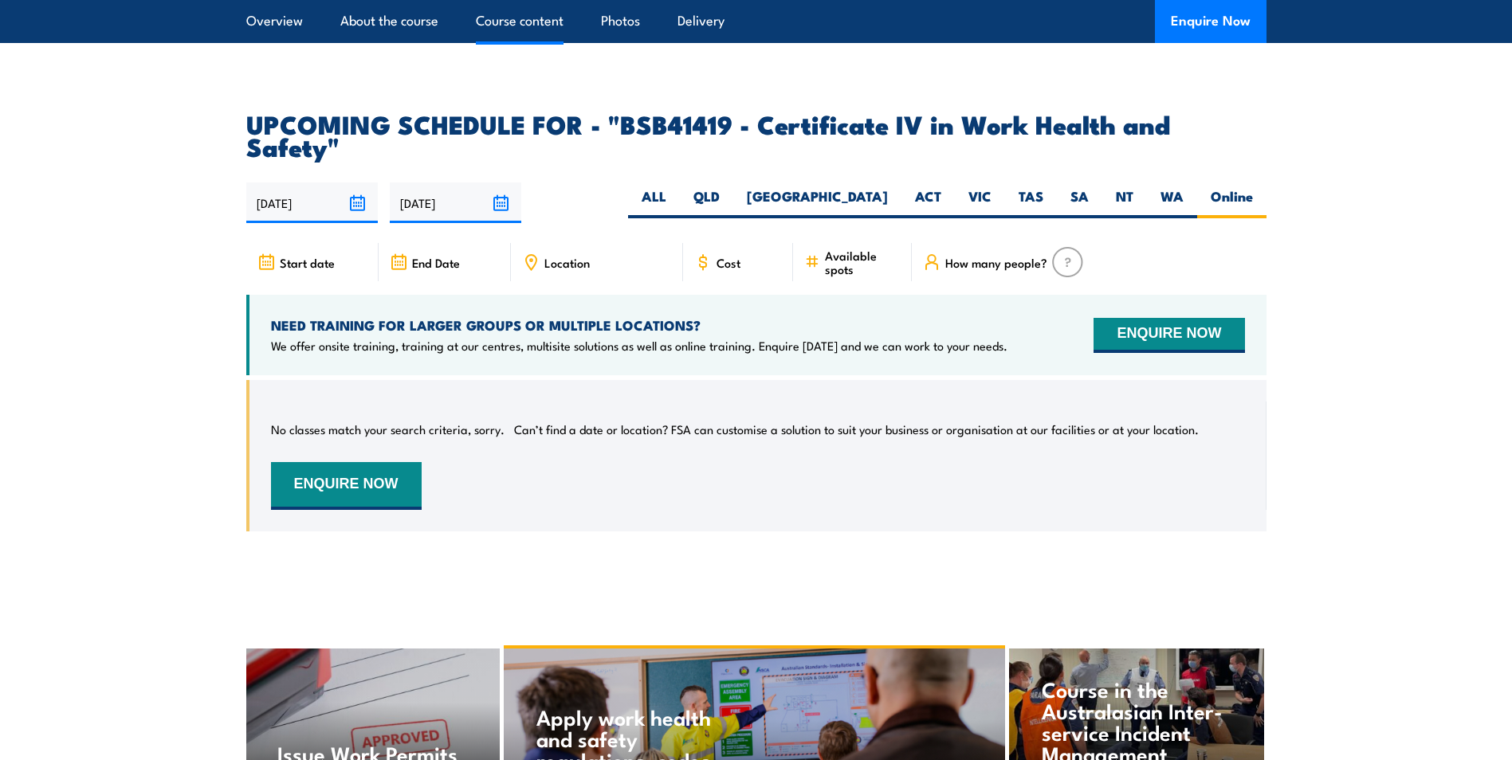
scroll to position [5120, 0]
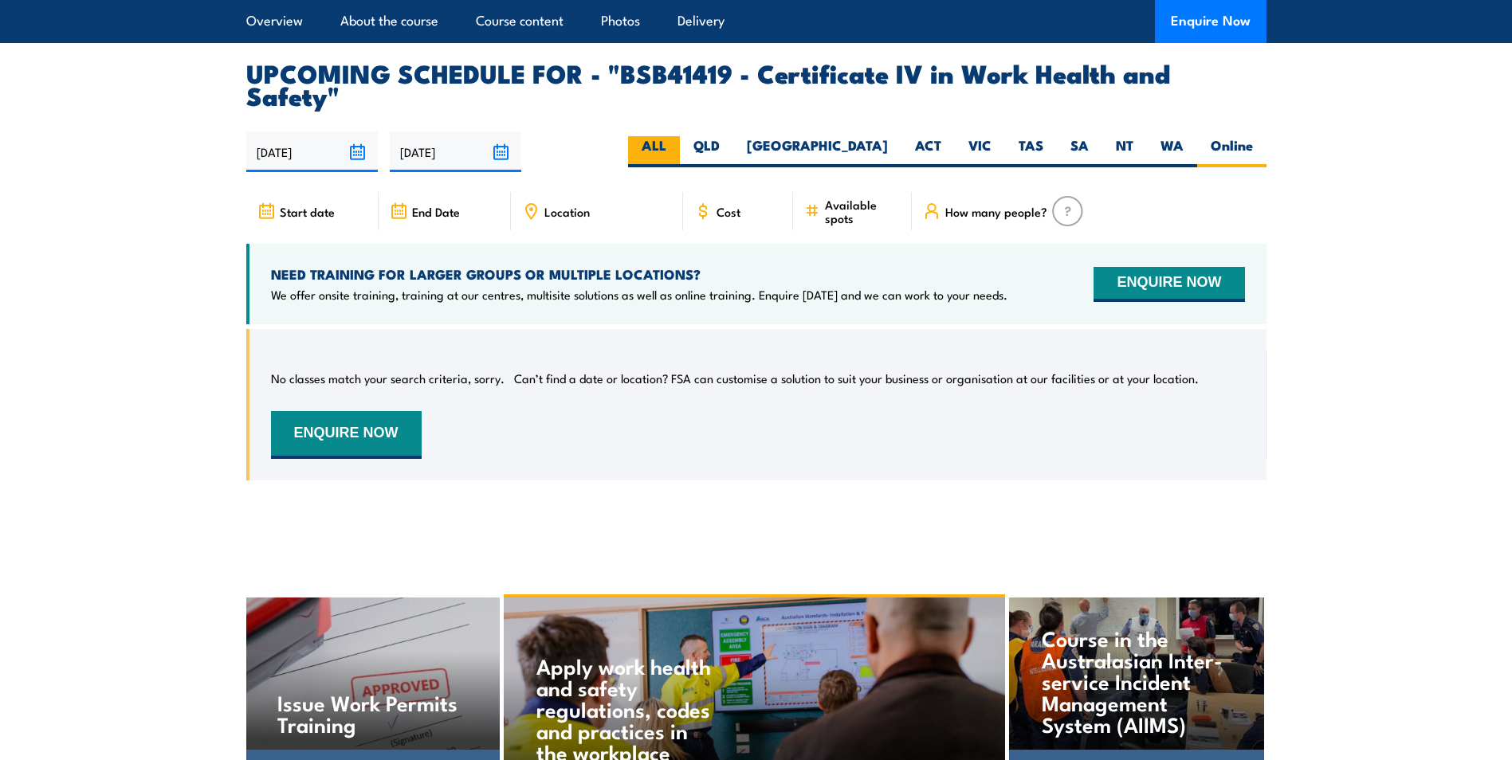
click at [680, 136] on label "ALL" at bounding box center [654, 151] width 52 height 31
click at [677, 136] on input "ALL" at bounding box center [671, 141] width 10 height 10
radio input "true"
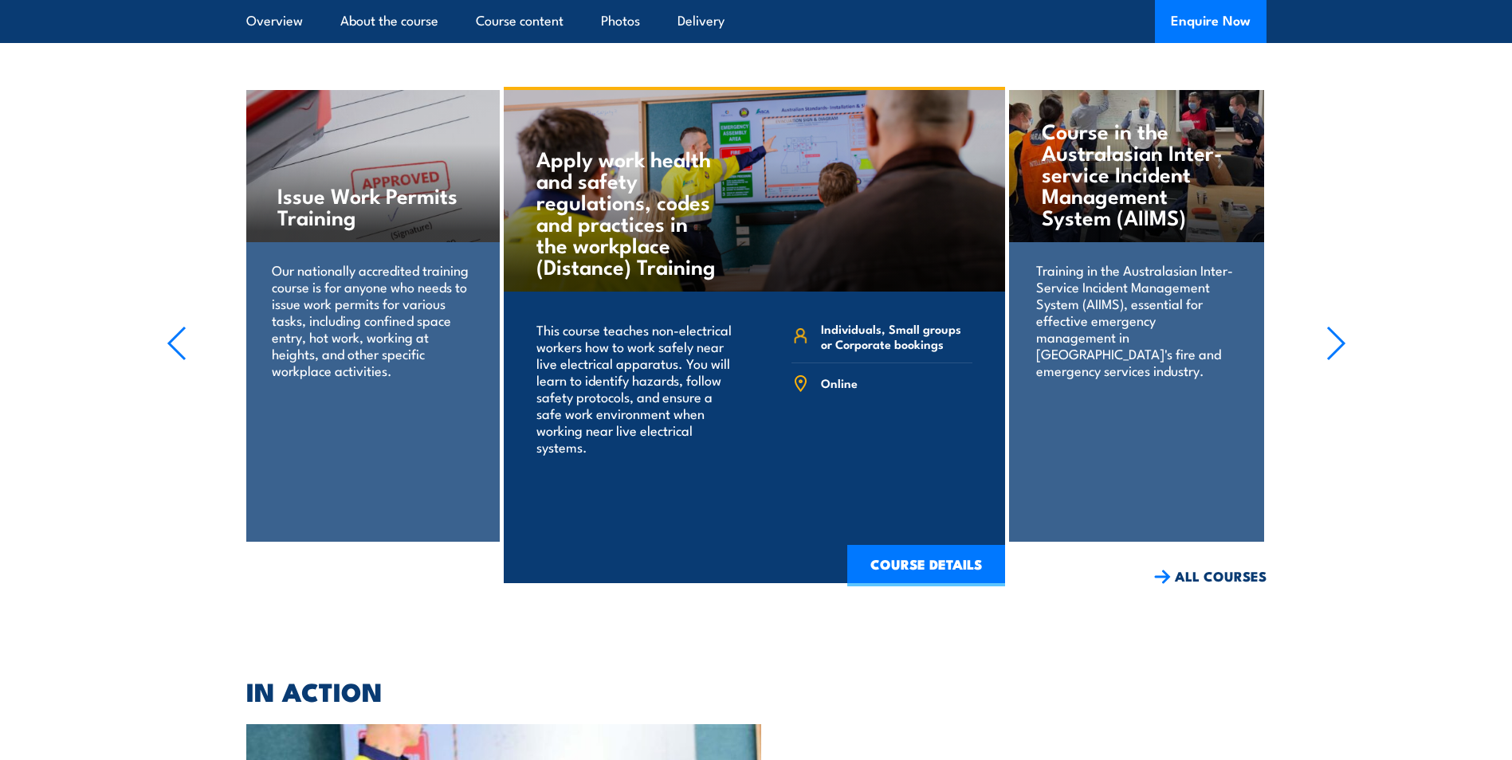
scroll to position [5838, 0]
